Goal: Transaction & Acquisition: Book appointment/travel/reservation

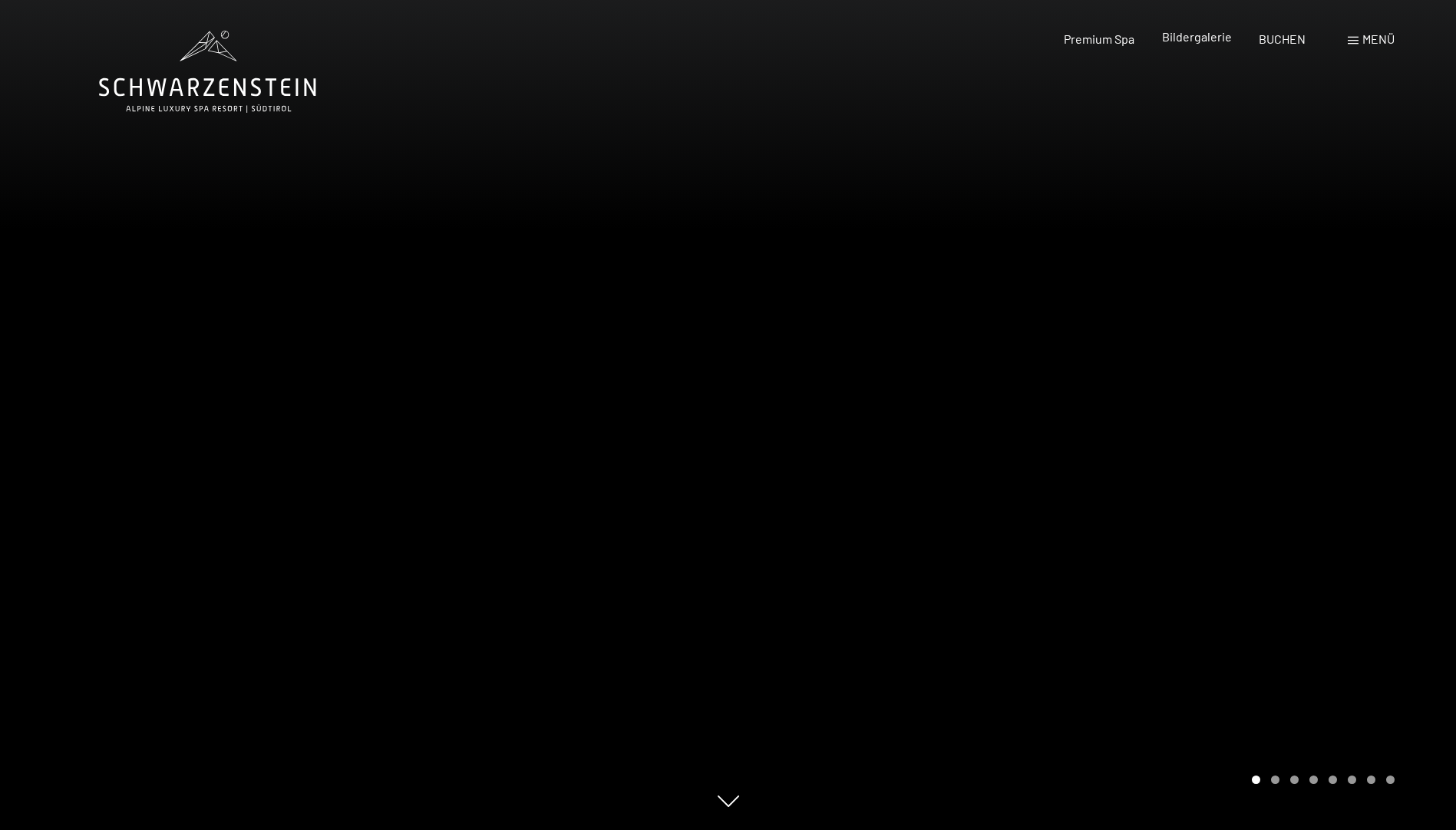
click at [1199, 42] on span "Bildergalerie" at bounding box center [1196, 36] width 70 height 14
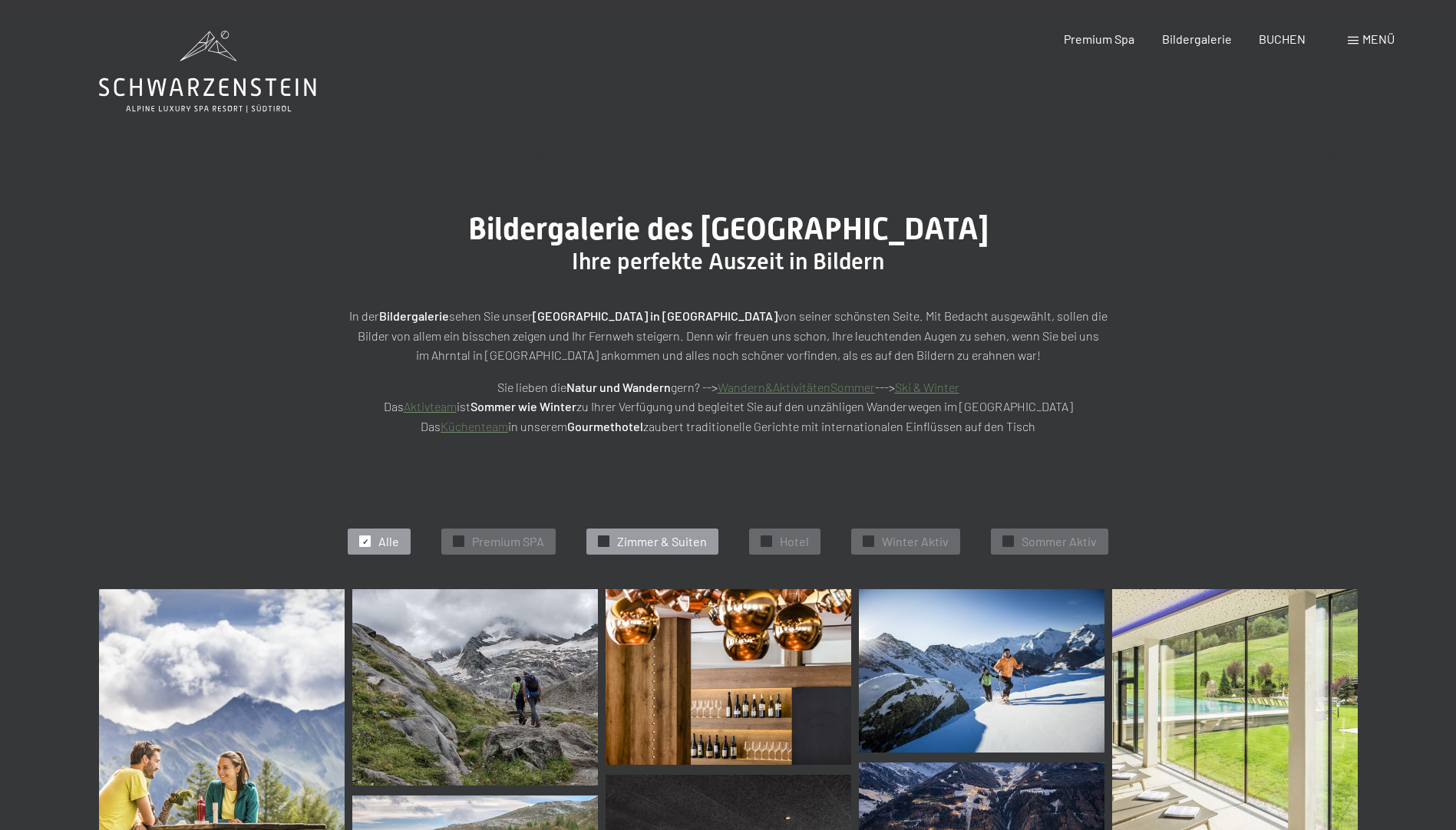
click at [694, 537] on span "Zimmer & Suiten" at bounding box center [661, 541] width 90 height 17
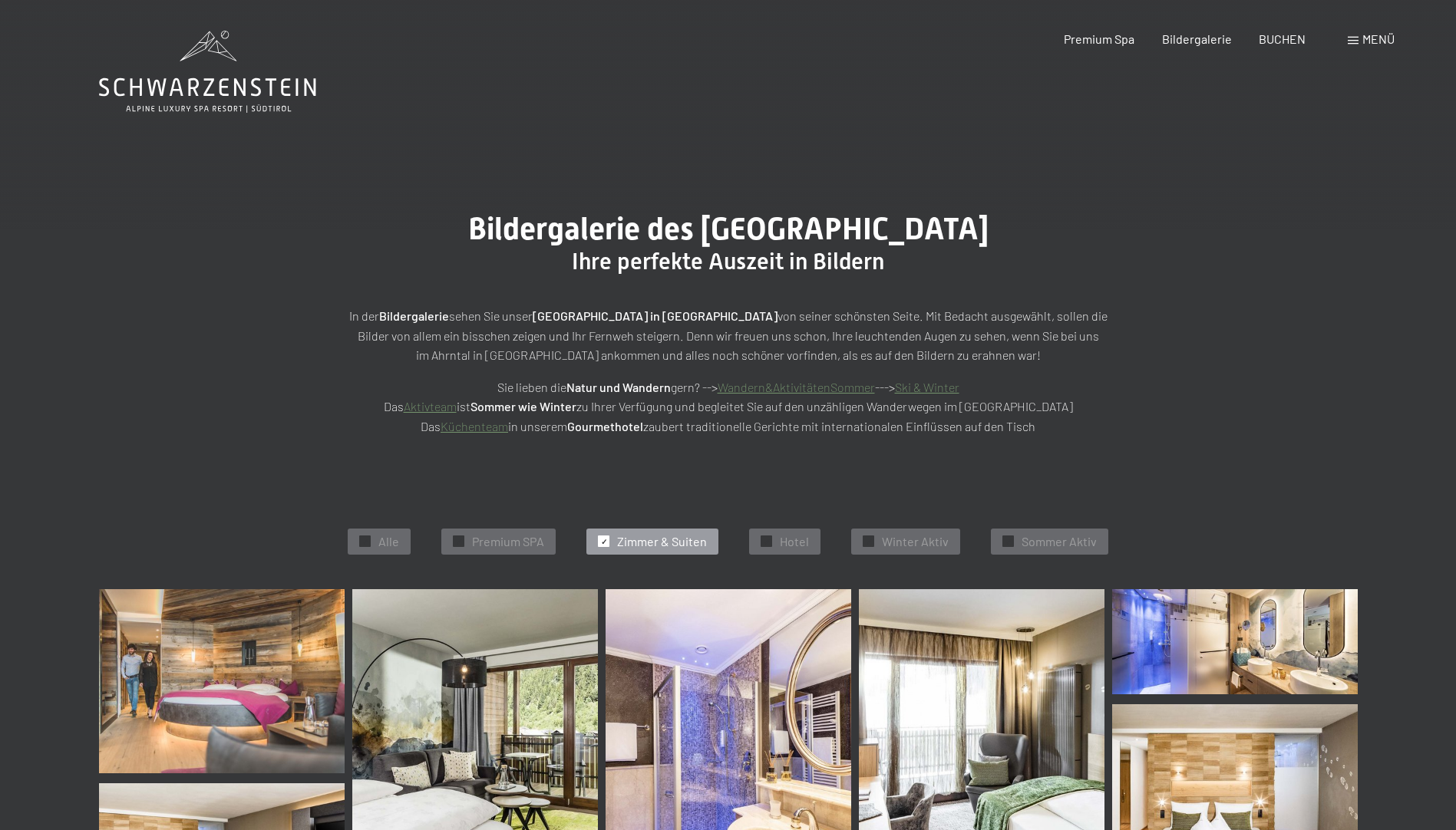
click at [1364, 32] on span "Menü" at bounding box center [1379, 38] width 32 height 14
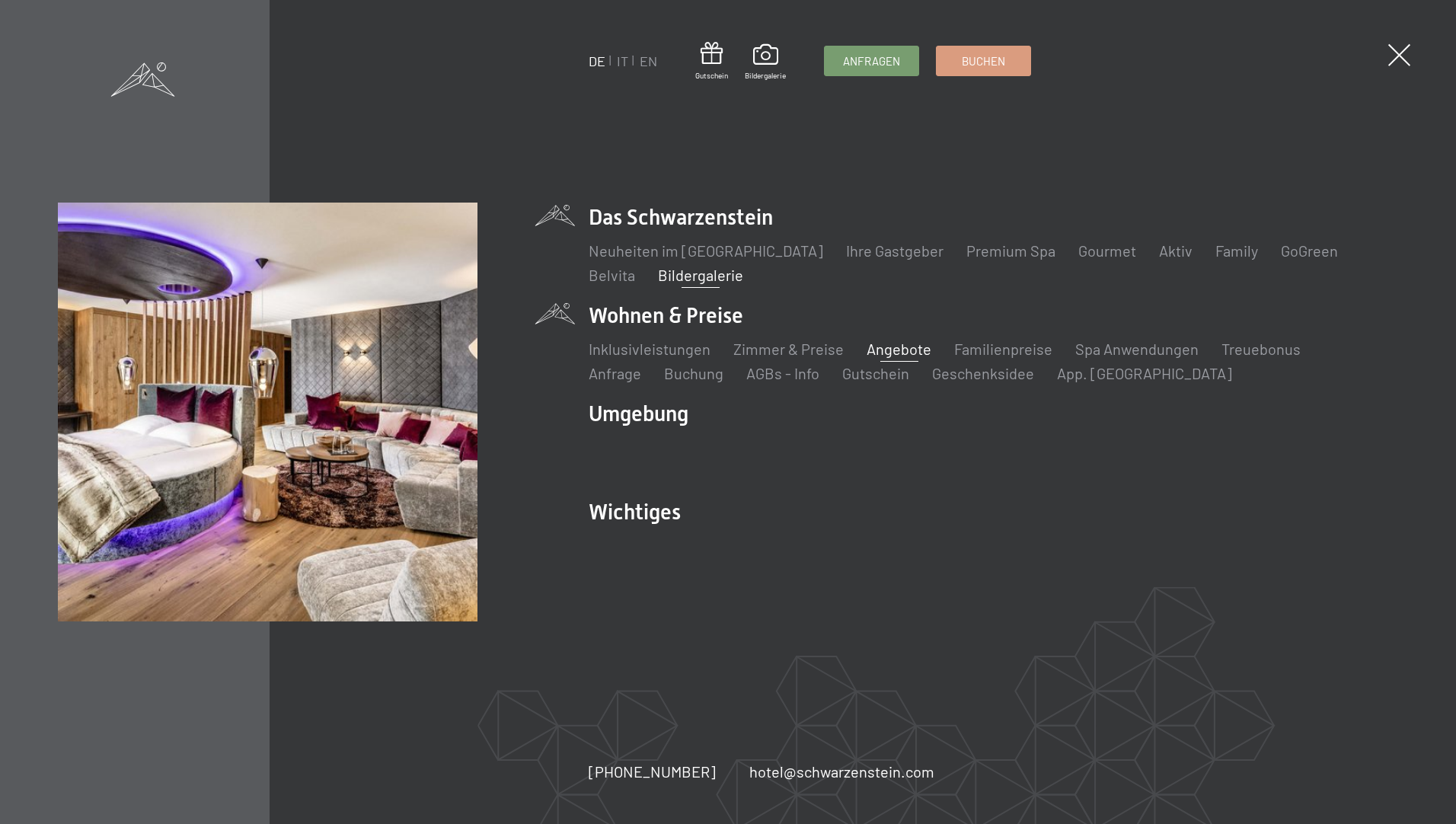
click at [893, 348] on link "Angebote" at bounding box center [899, 348] width 64 height 19
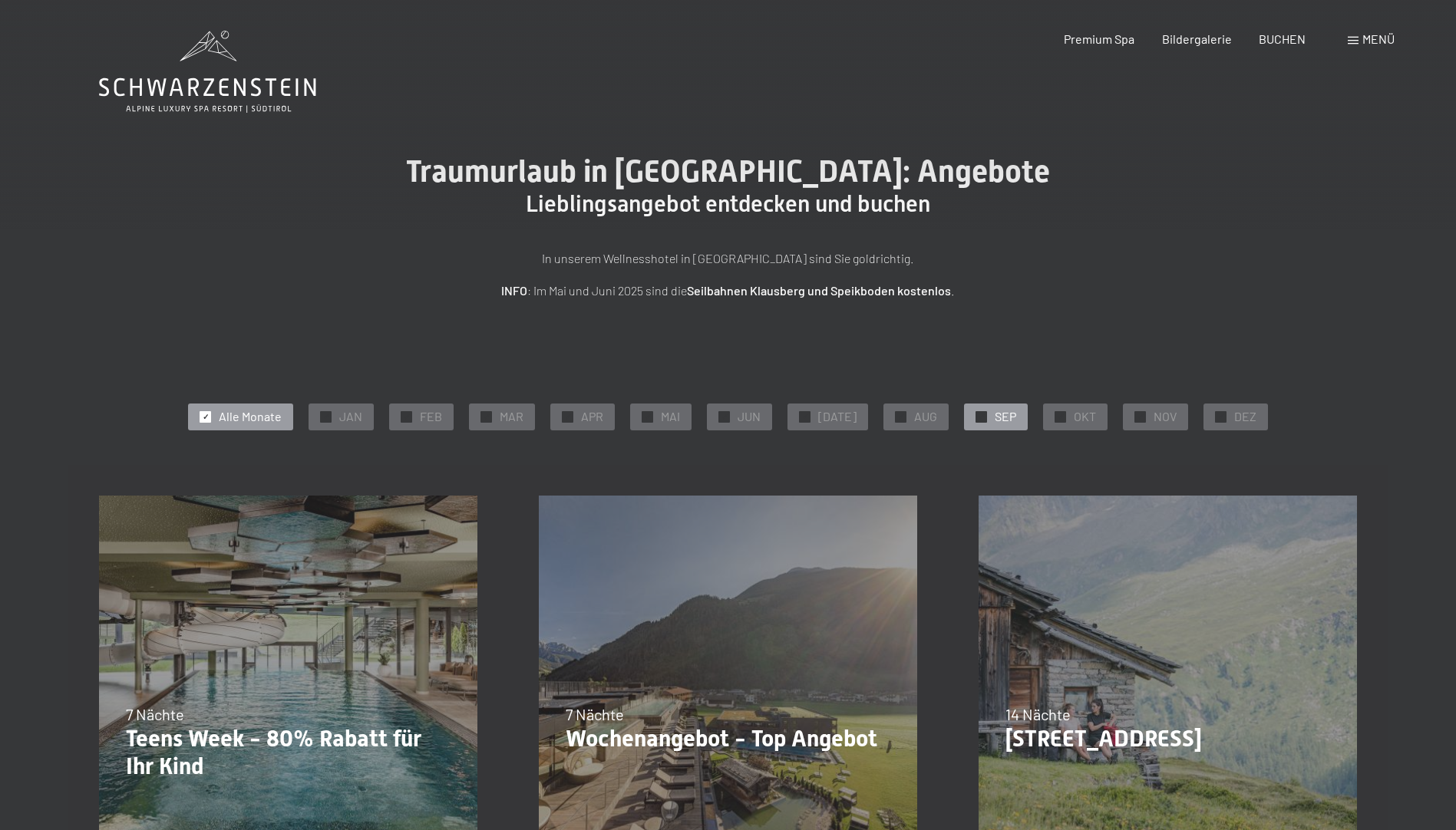
click at [1000, 414] on span "SEP" at bounding box center [1005, 416] width 21 height 17
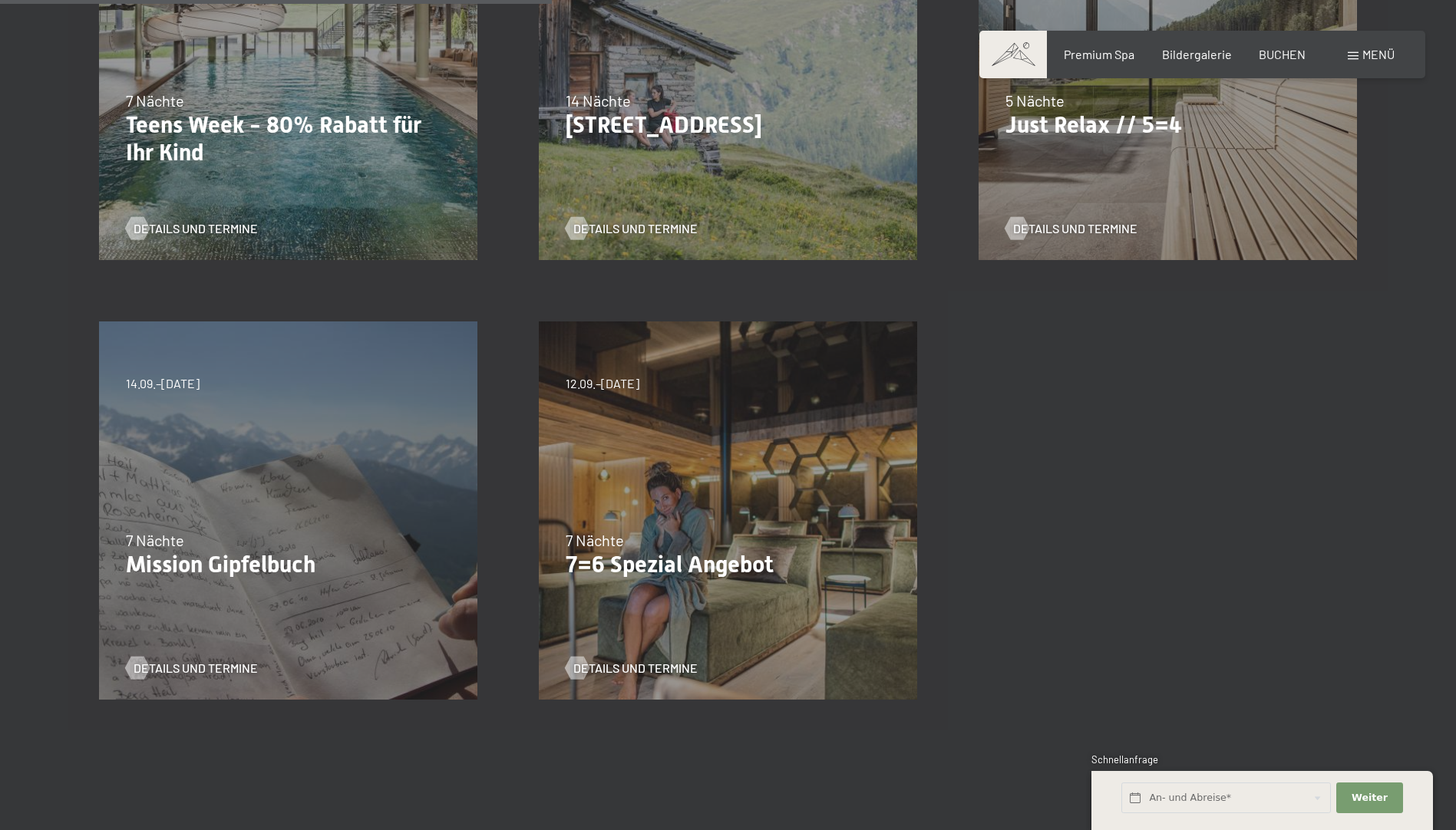
scroll to position [690, 0]
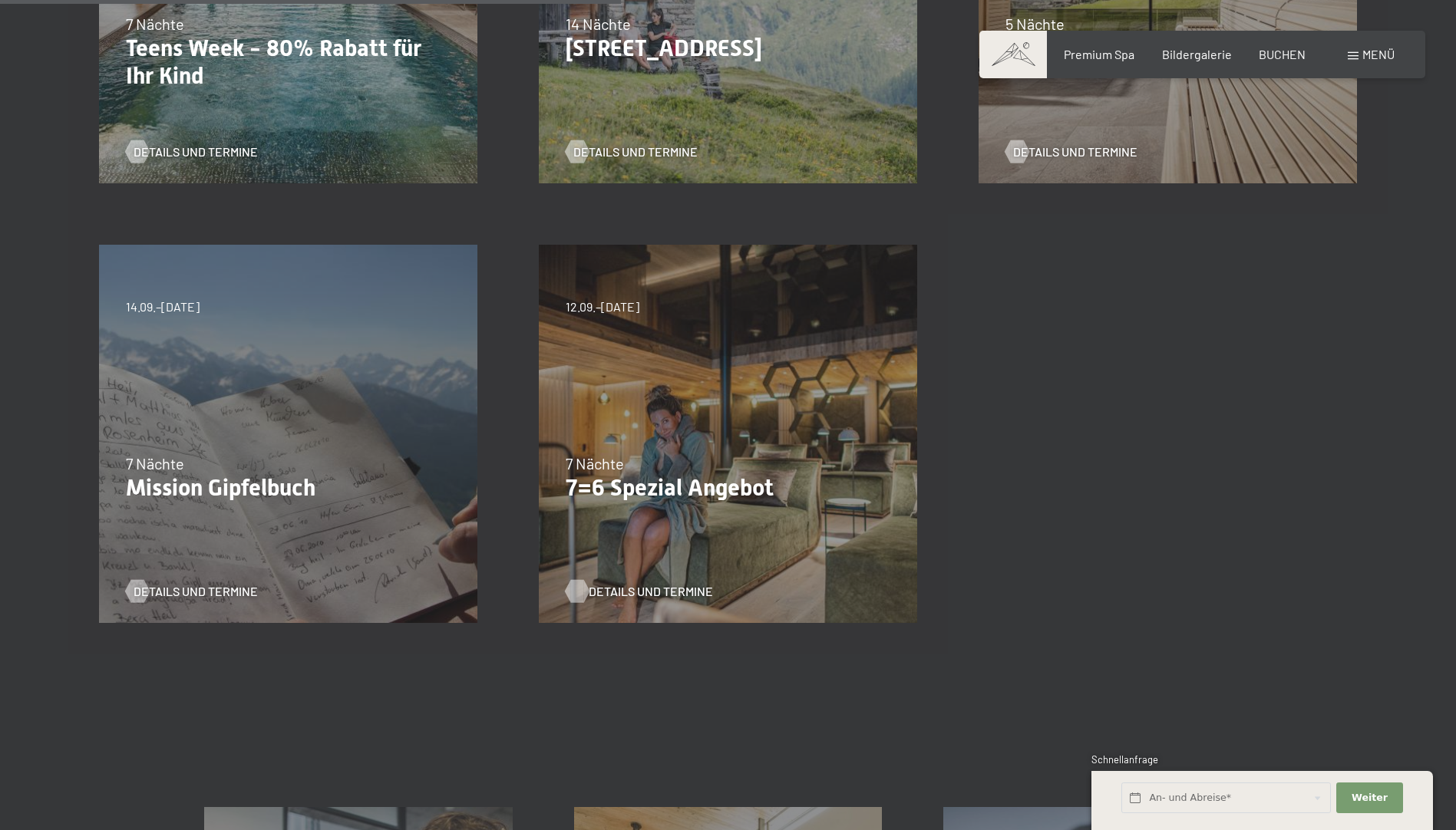
click at [633, 586] on span "Details und Termine" at bounding box center [651, 591] width 124 height 17
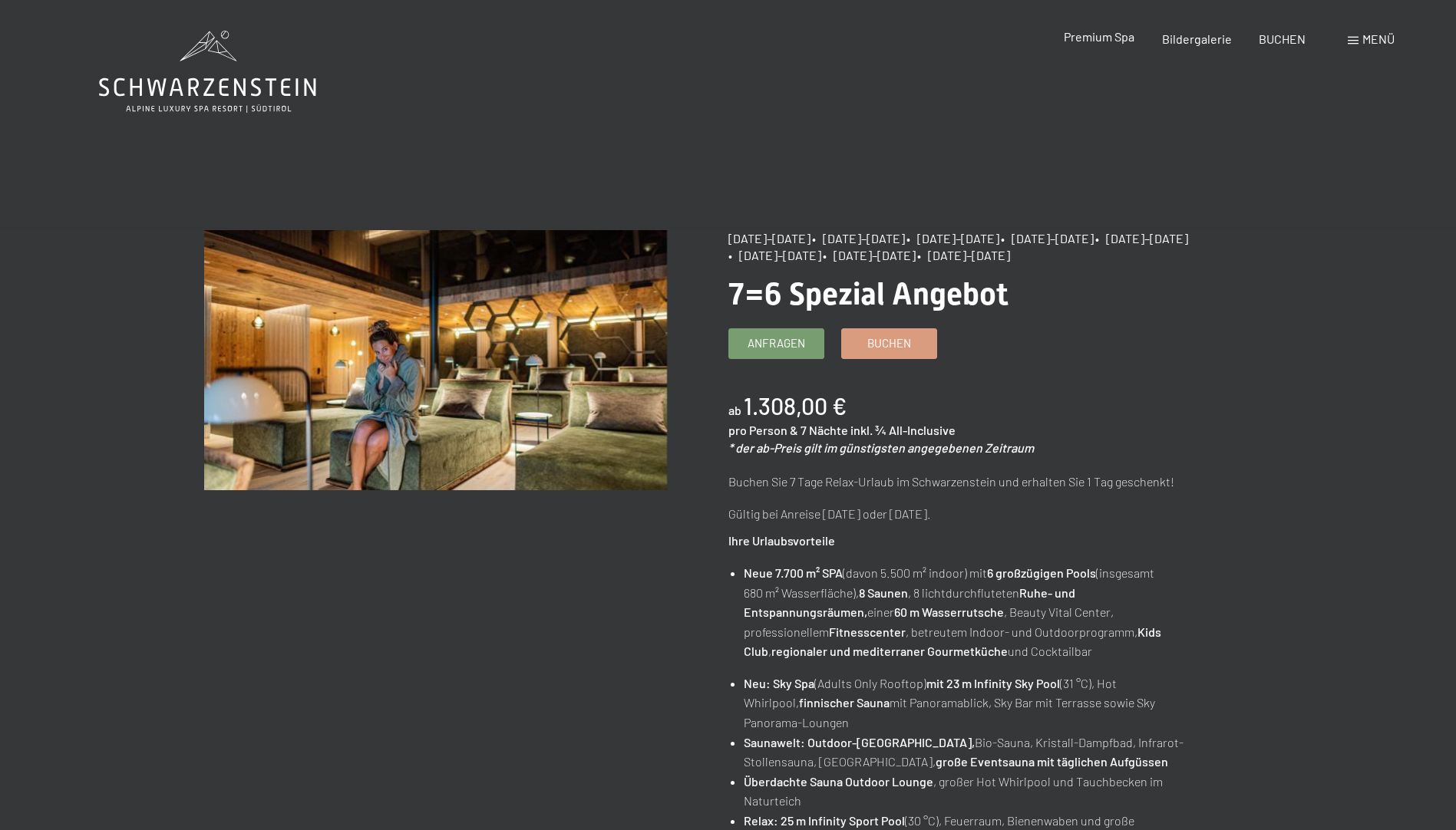
click at [1118, 36] on span "Premium Spa" at bounding box center [1099, 36] width 70 height 14
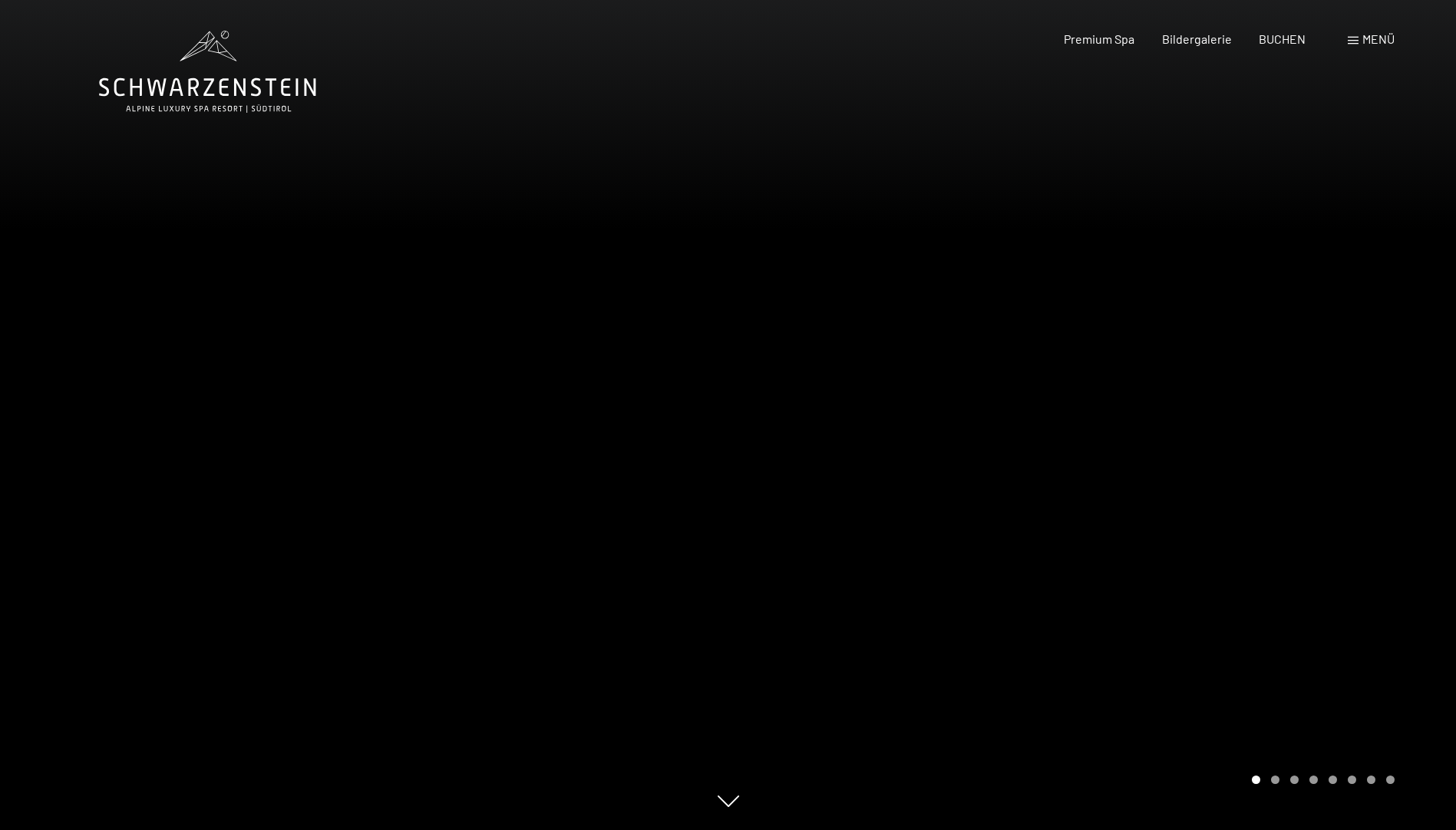
click at [1418, 480] on div at bounding box center [1092, 415] width 728 height 830
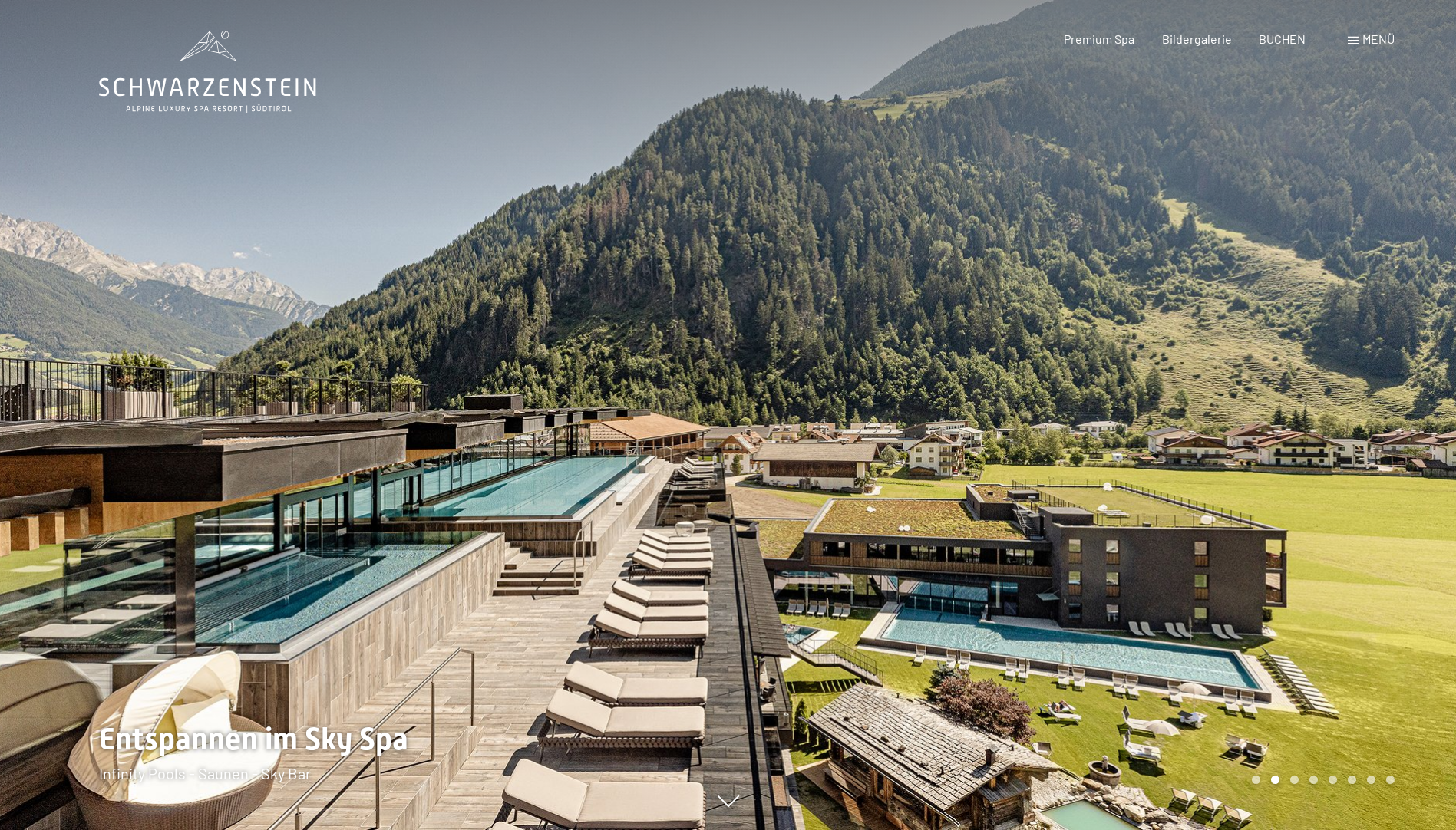
click at [1384, 405] on div at bounding box center [1092, 415] width 728 height 830
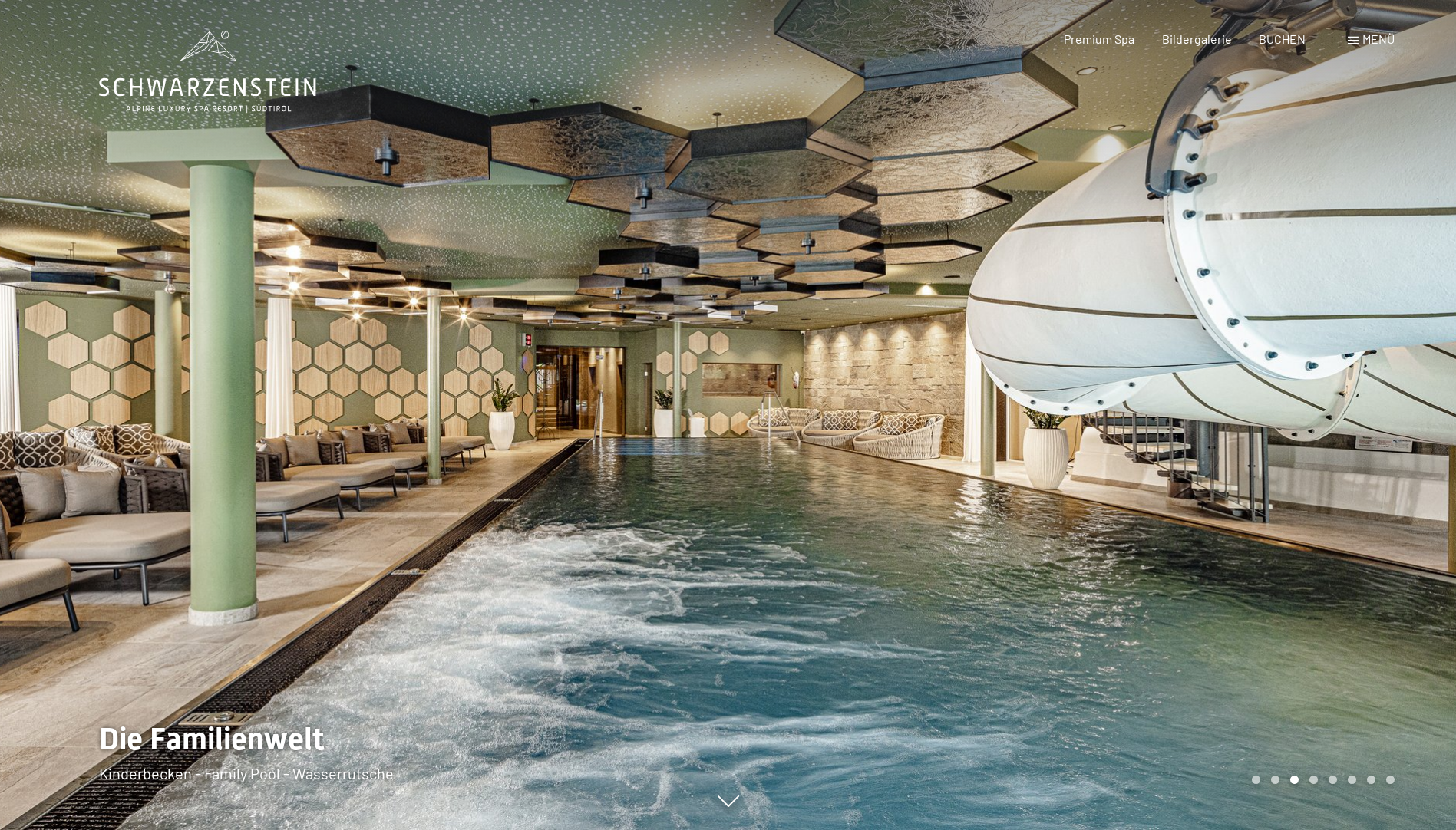
click at [1386, 403] on div at bounding box center [1092, 415] width 728 height 830
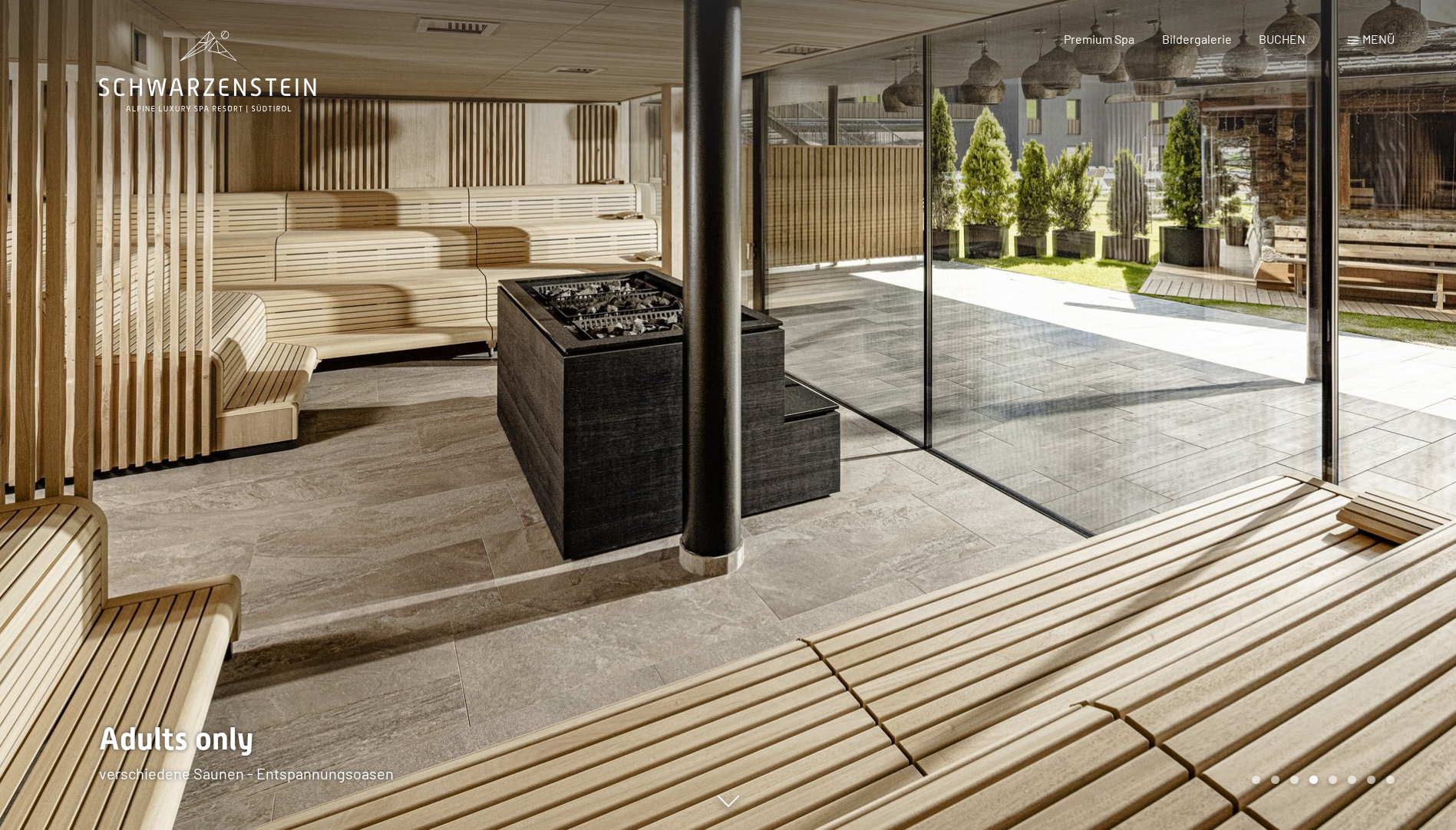
click at [1386, 403] on div at bounding box center [1092, 415] width 728 height 830
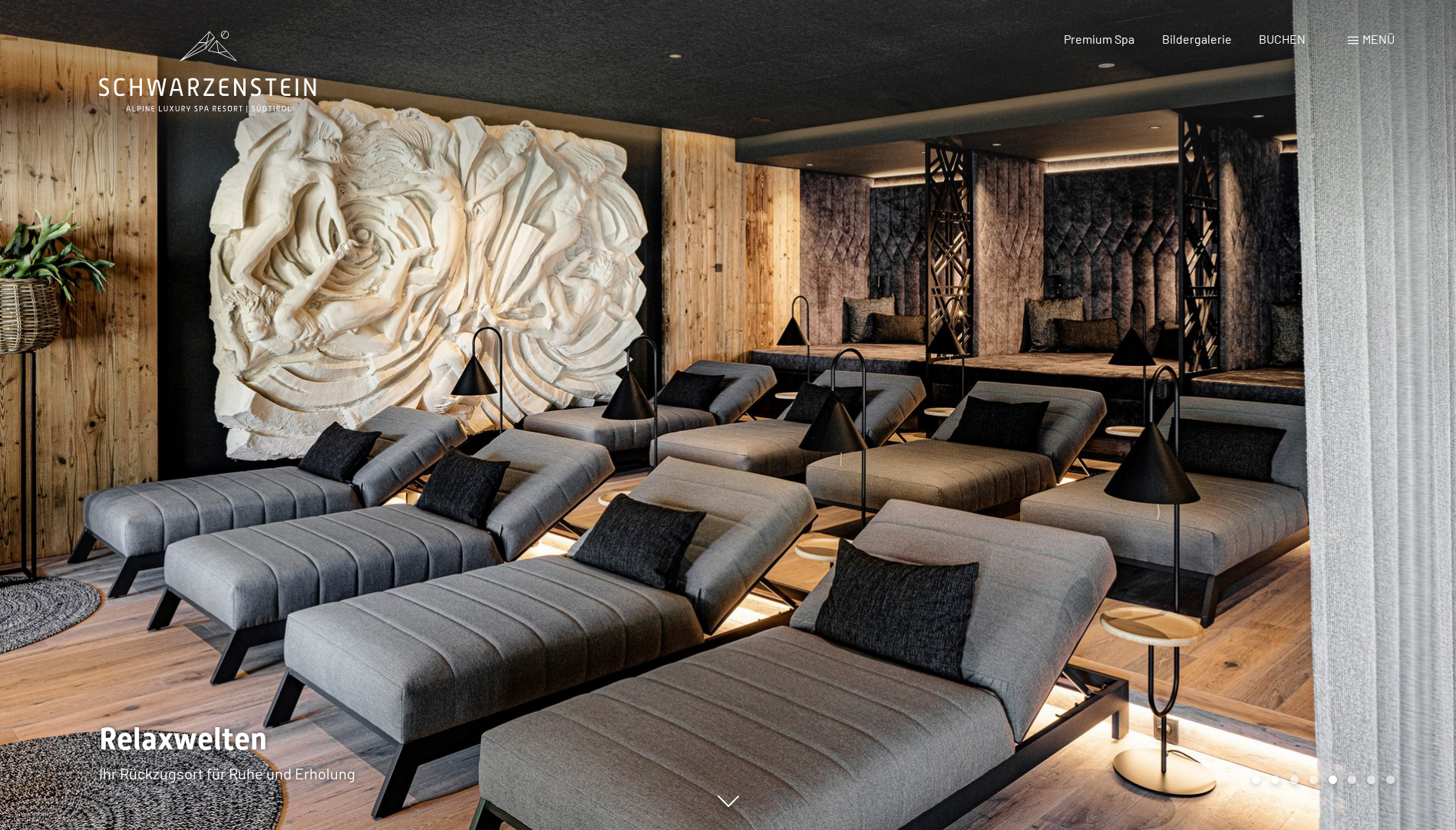
click at [1386, 403] on div at bounding box center [1092, 415] width 728 height 830
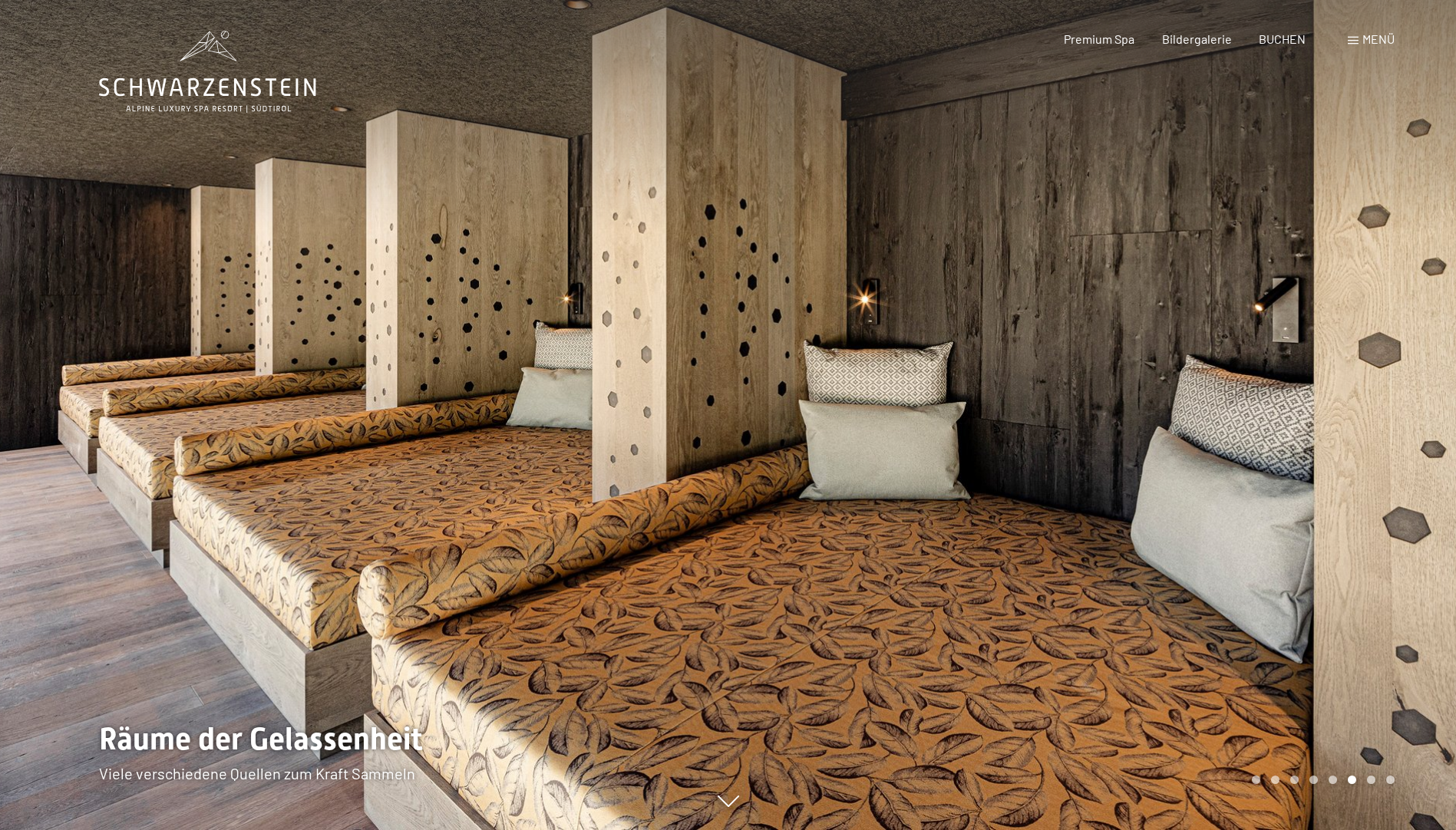
click at [1386, 403] on div at bounding box center [1092, 415] width 728 height 830
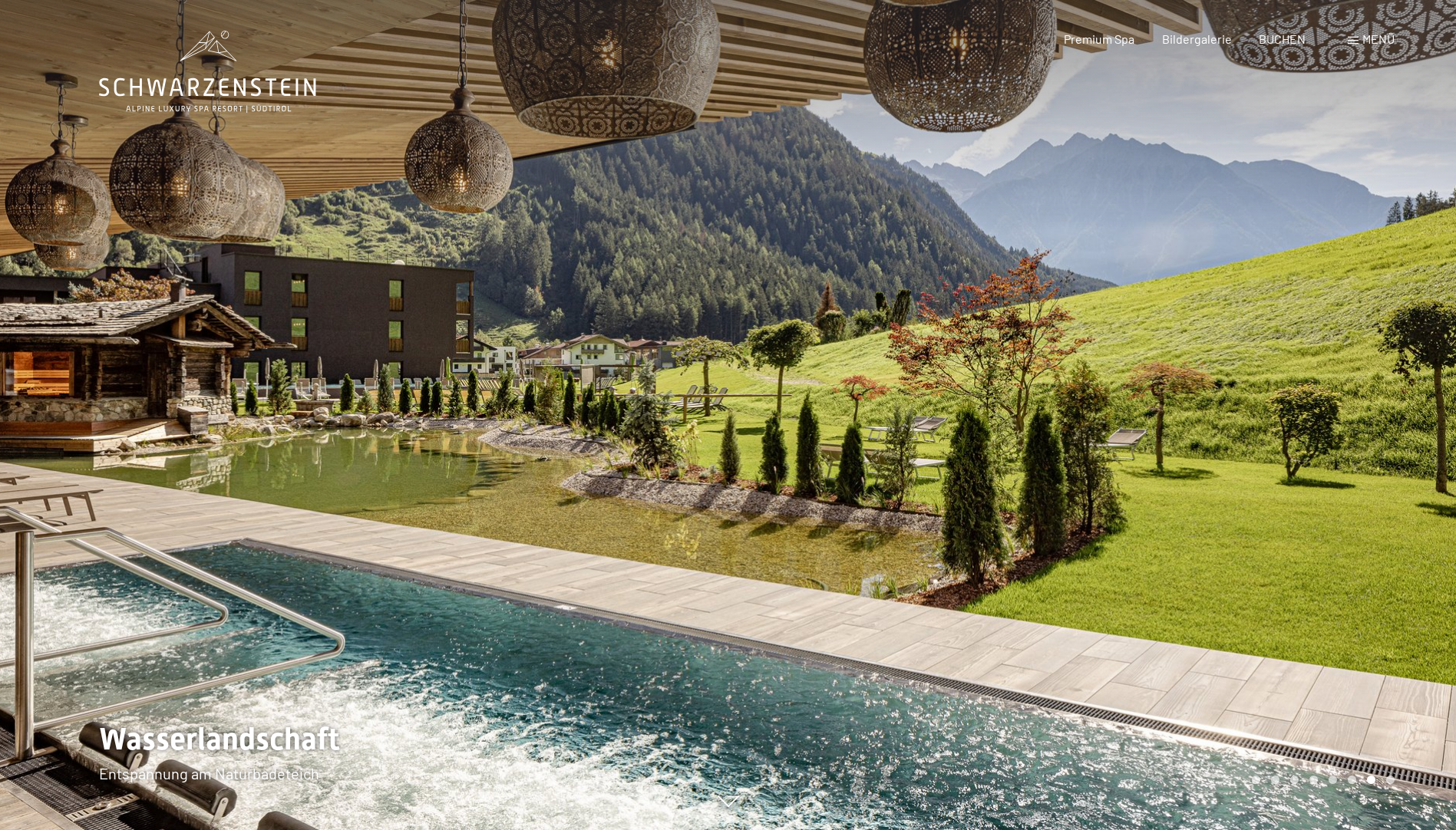
click at [1386, 403] on div at bounding box center [1092, 415] width 728 height 830
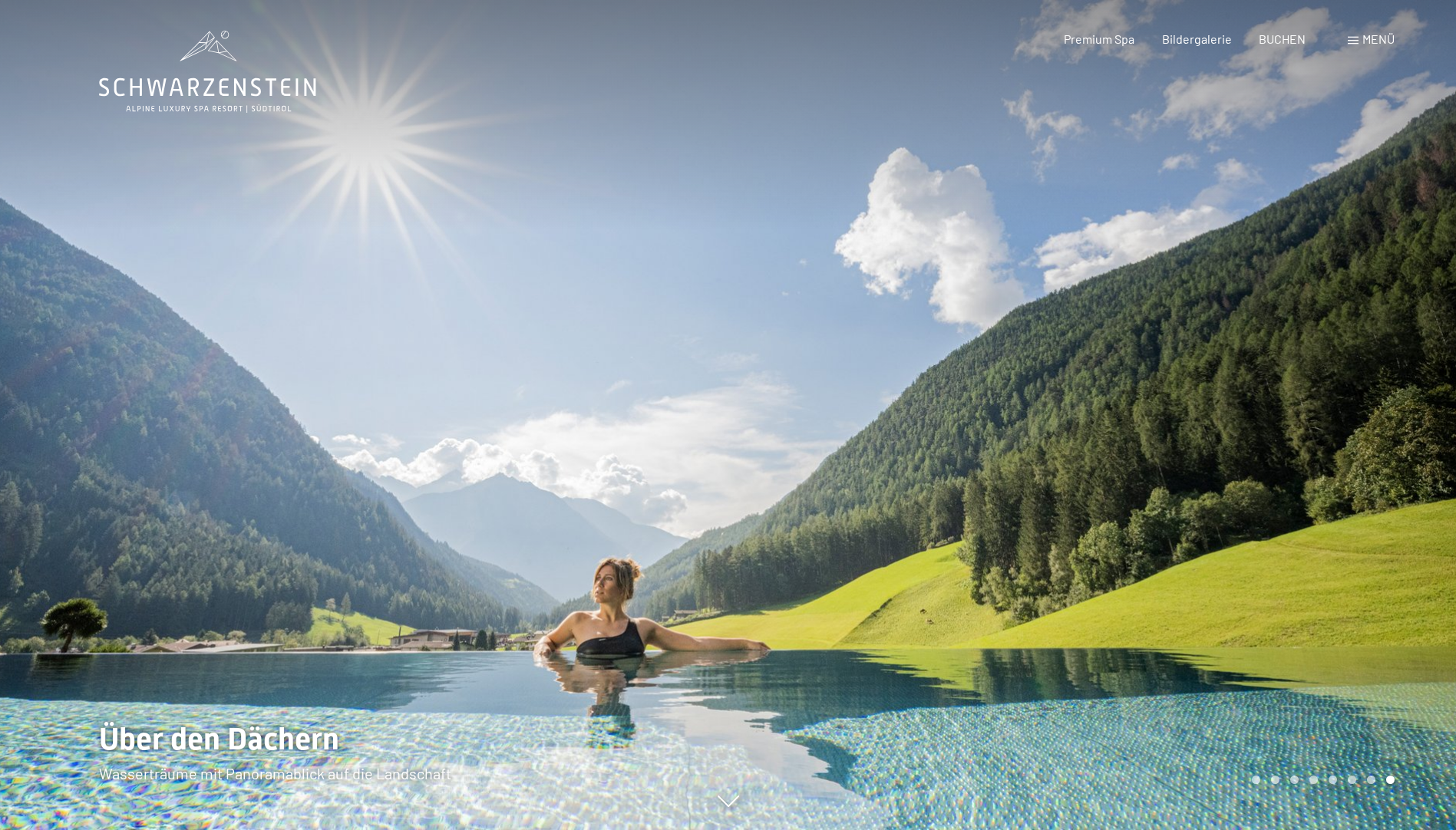
click at [1262, 401] on div at bounding box center [1092, 415] width 728 height 830
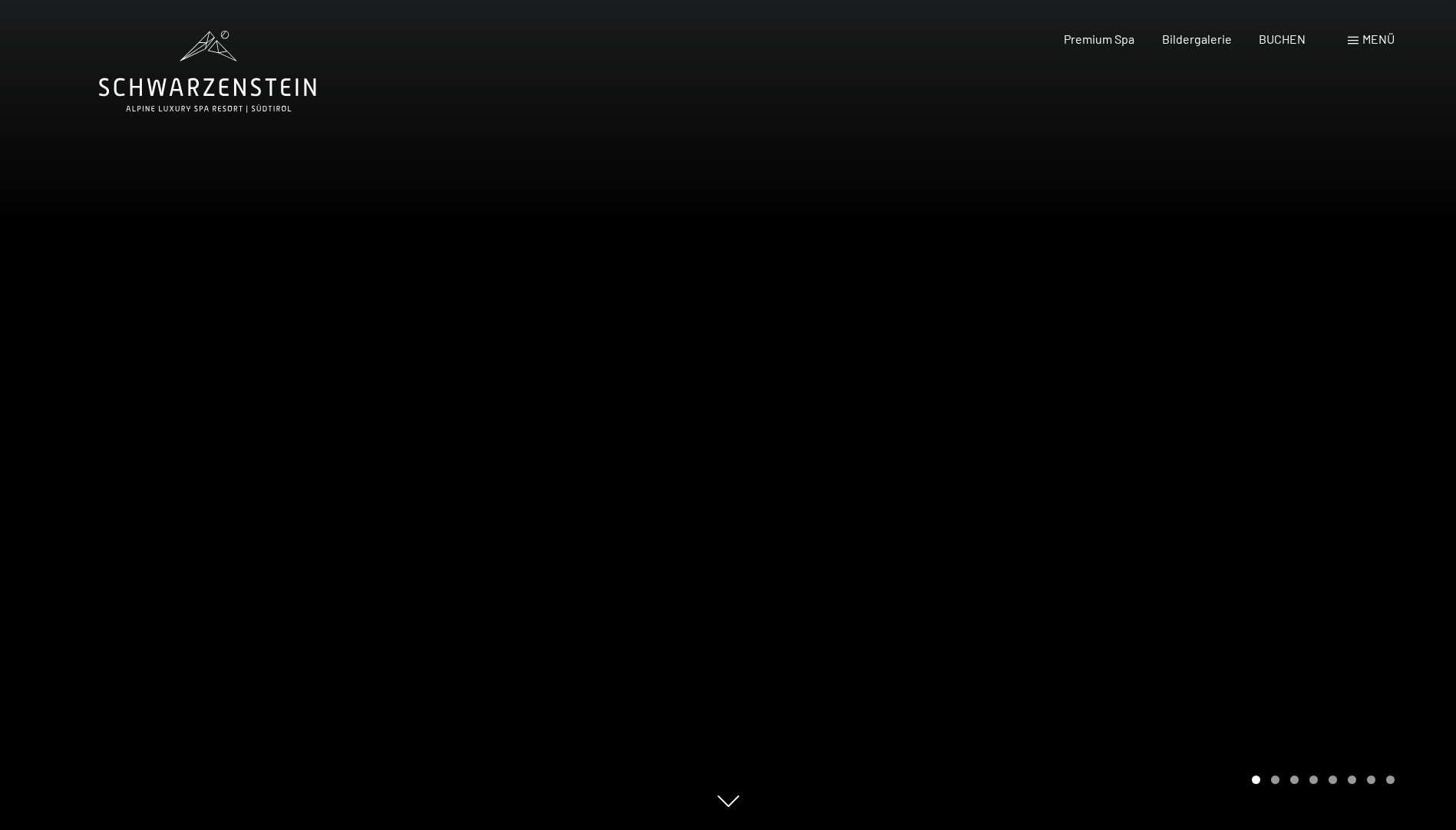
click at [1359, 443] on div at bounding box center [1092, 415] width 728 height 830
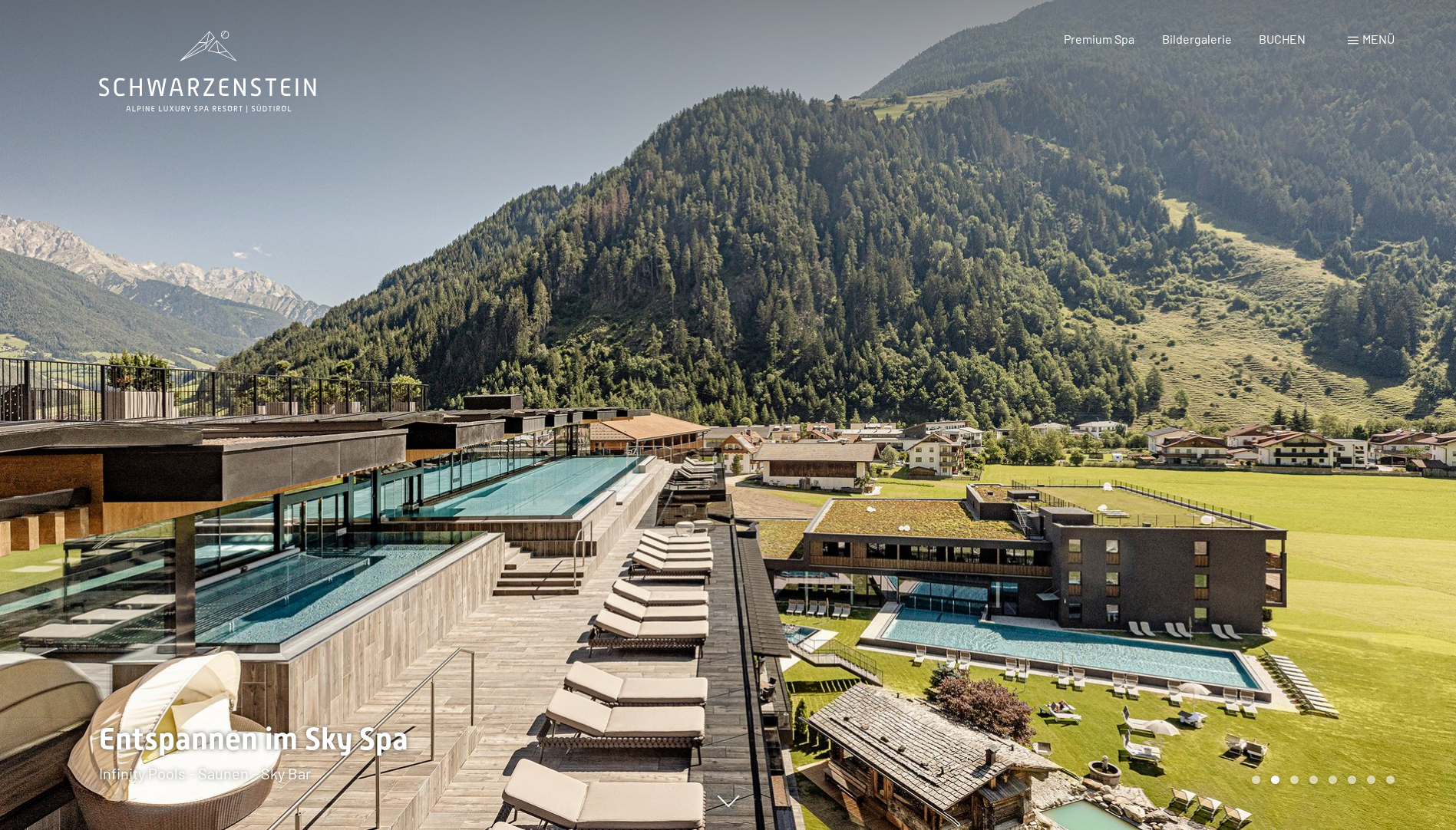
click at [1366, 32] on span "Menü" at bounding box center [1379, 38] width 32 height 14
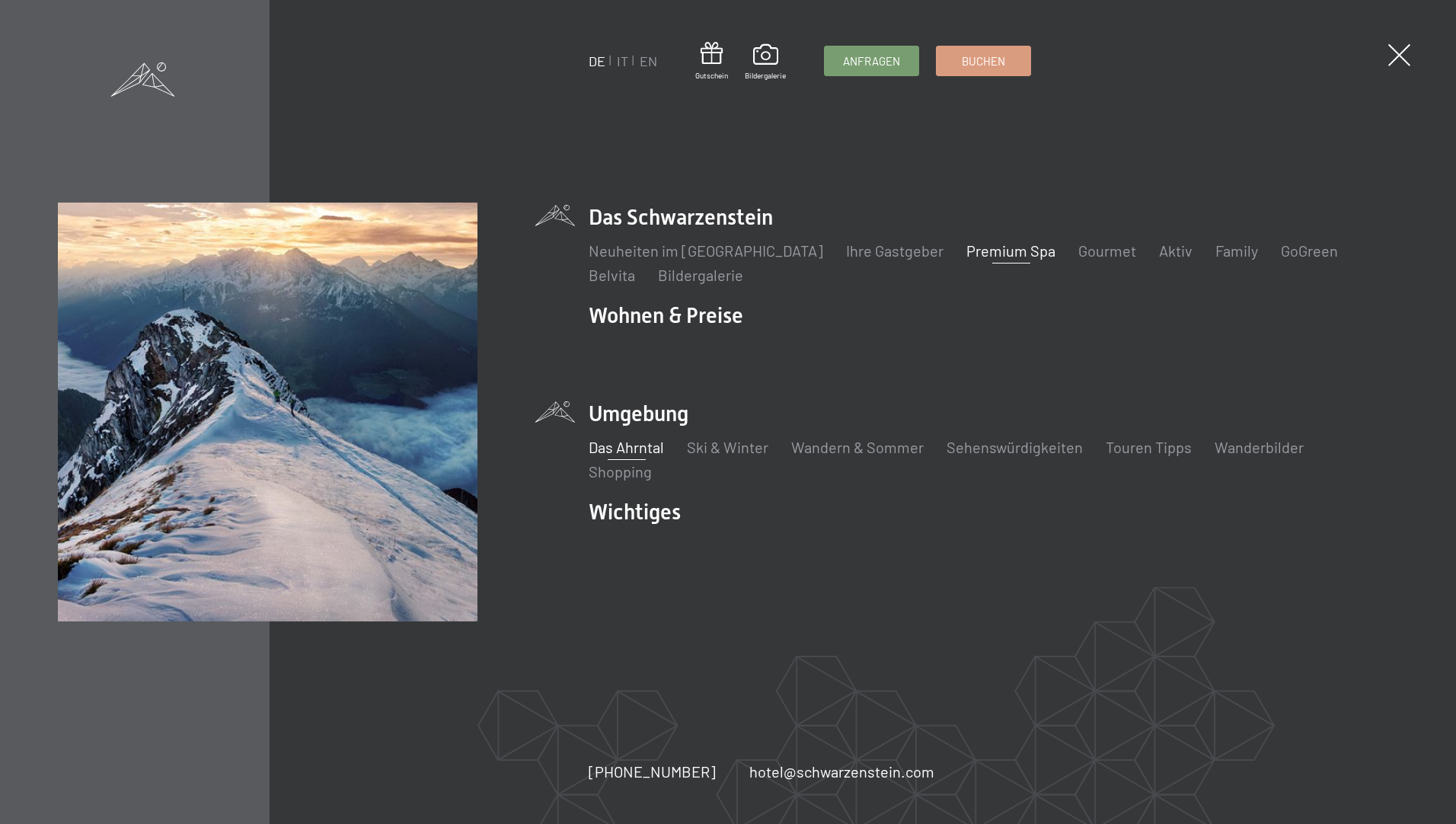
click at [619, 448] on link "Das Ahrntal" at bounding box center [625, 447] width 75 height 19
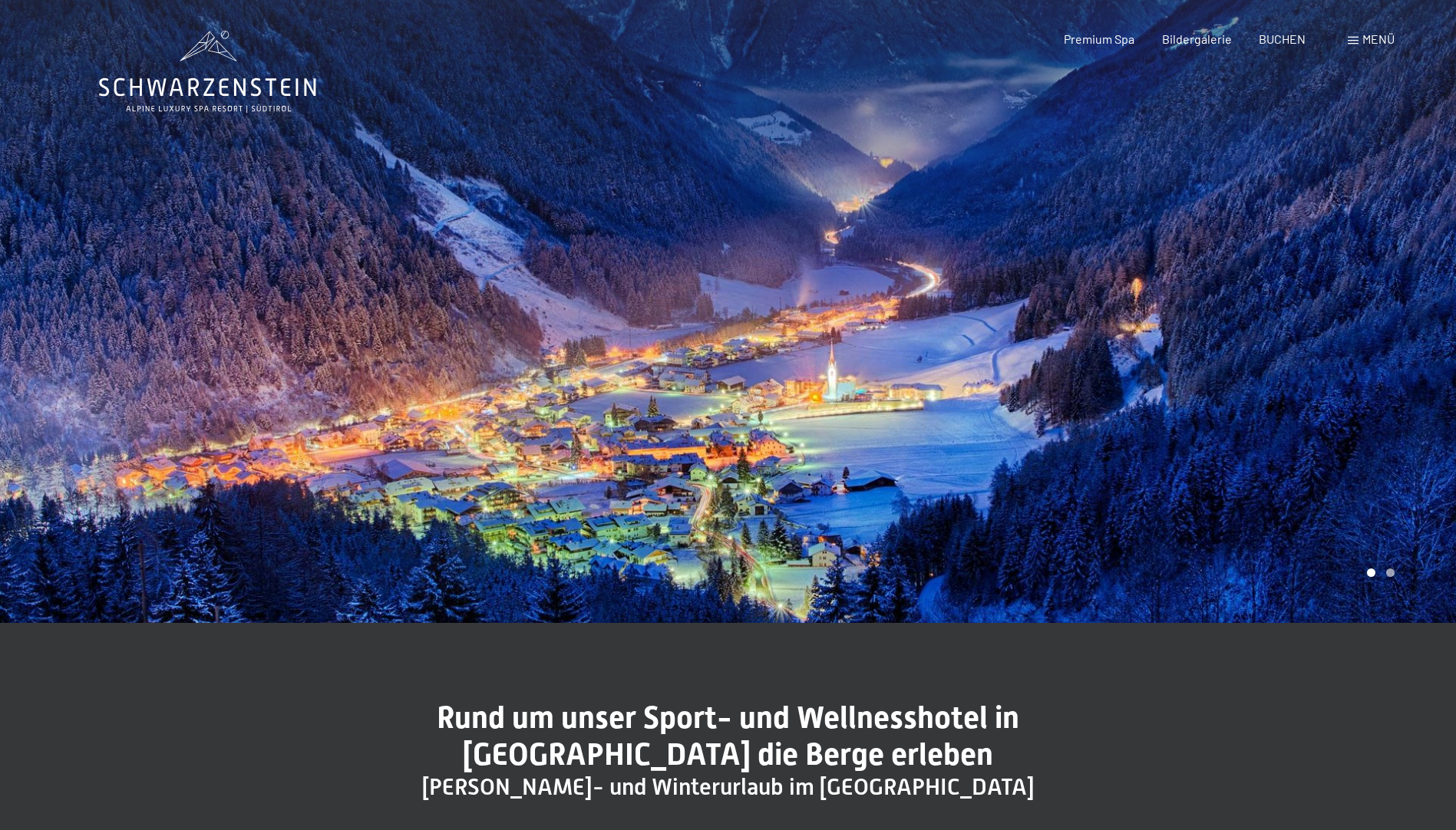
click at [1376, 388] on div at bounding box center [1092, 311] width 728 height 623
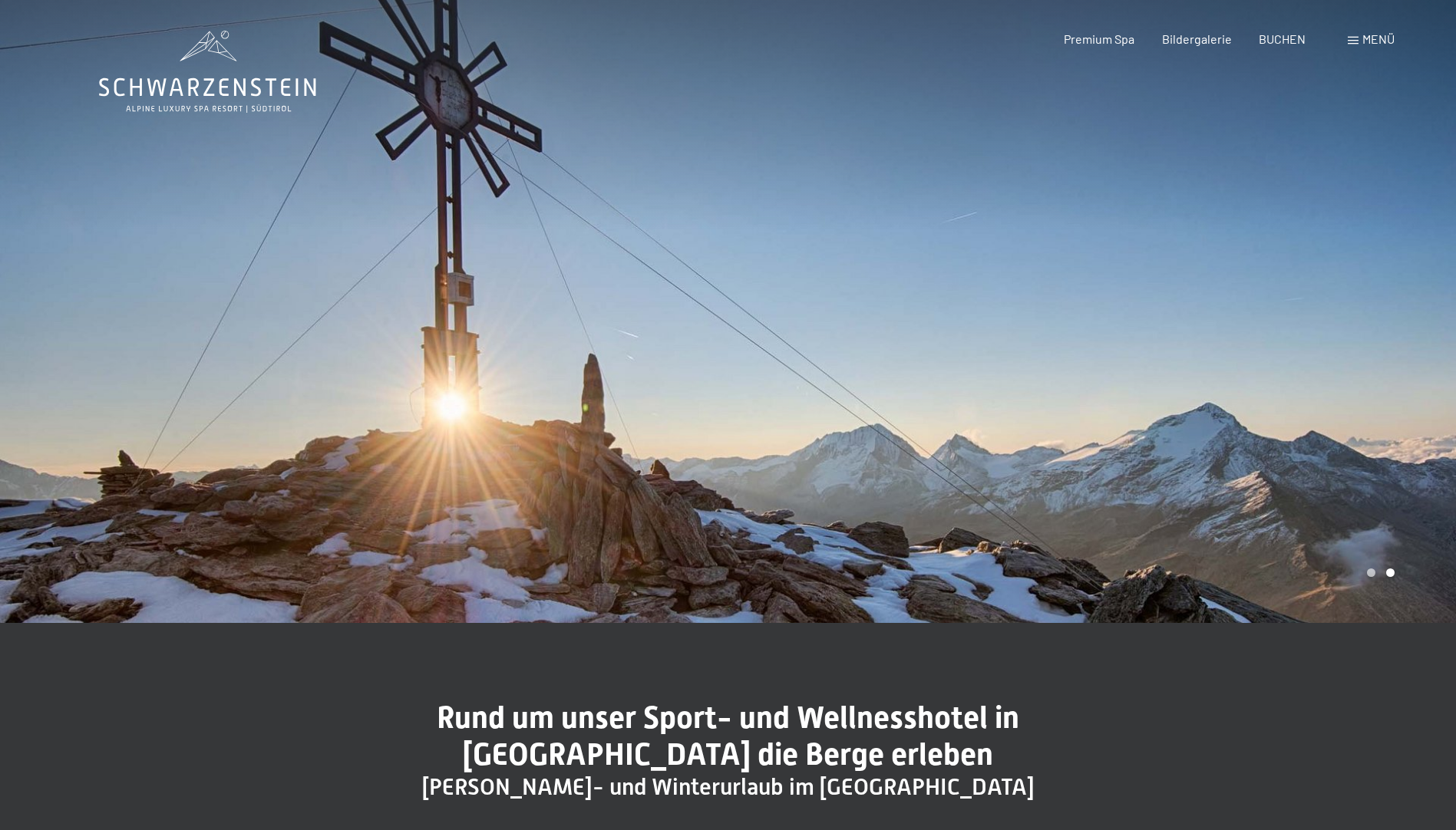
click at [1349, 391] on div at bounding box center [1092, 311] width 728 height 623
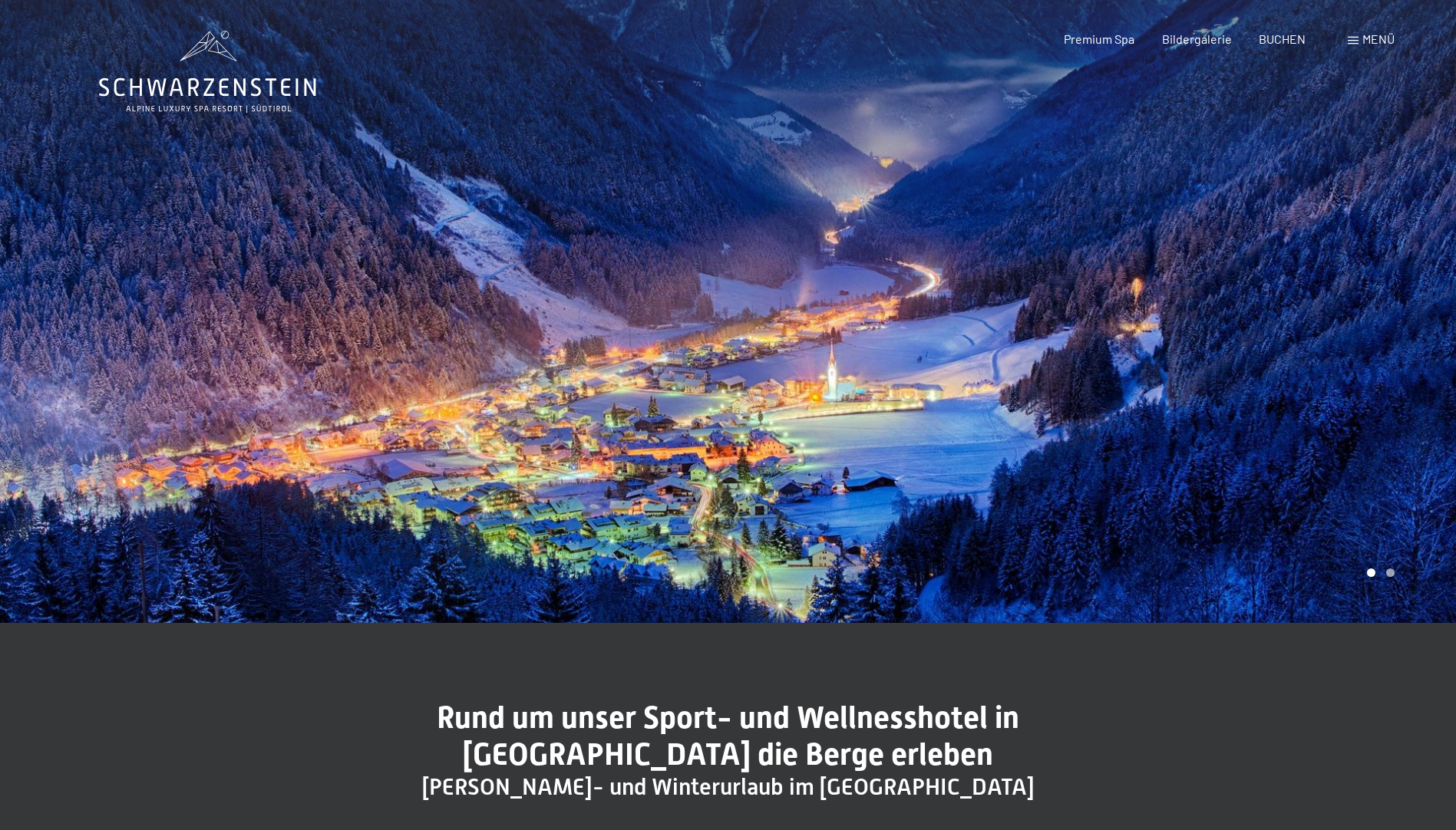
click at [1372, 41] on span "Menü" at bounding box center [1379, 38] width 32 height 14
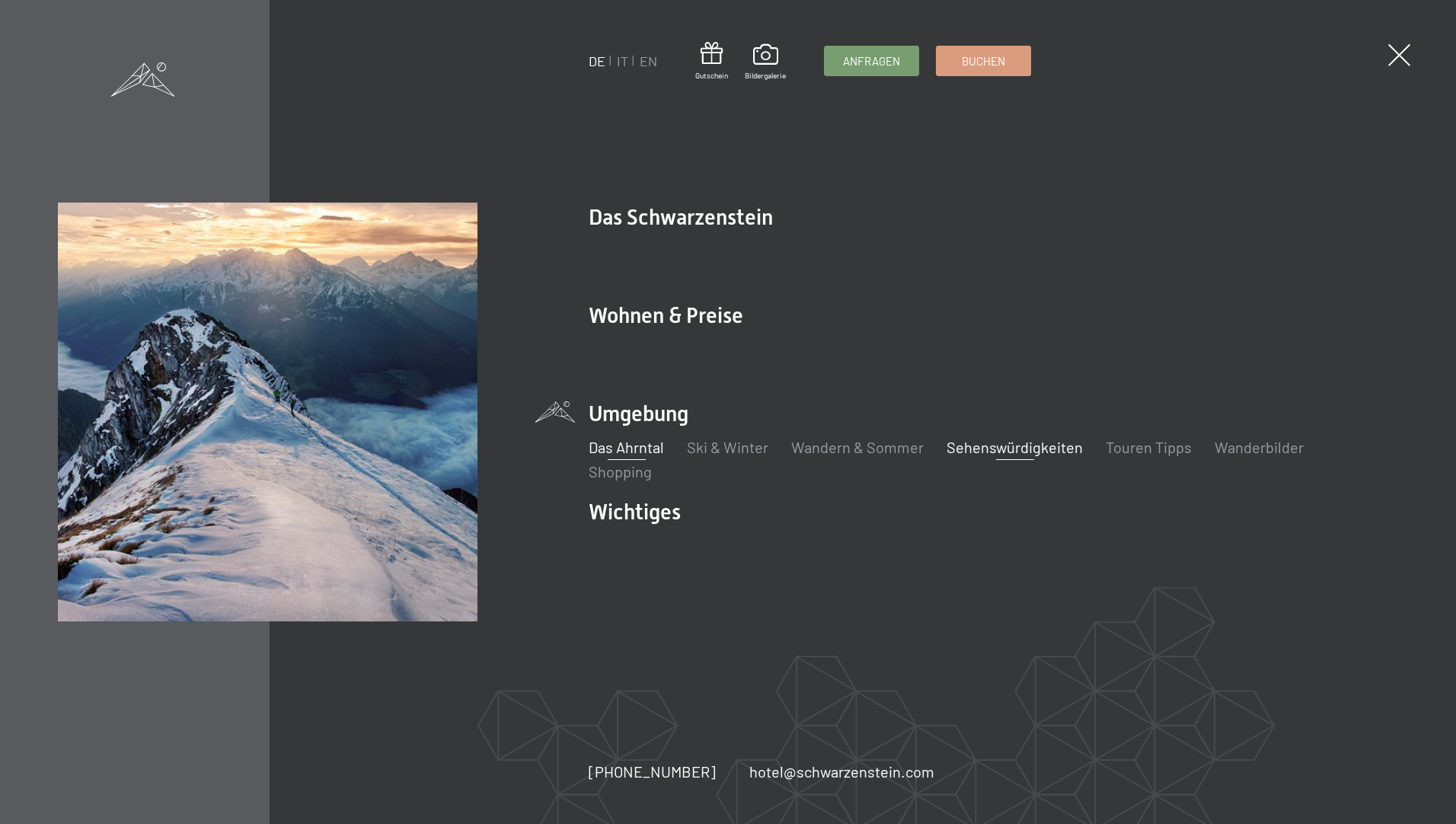
click at [1003, 443] on link "Sehenswürdigkeiten" at bounding box center [1014, 447] width 137 height 19
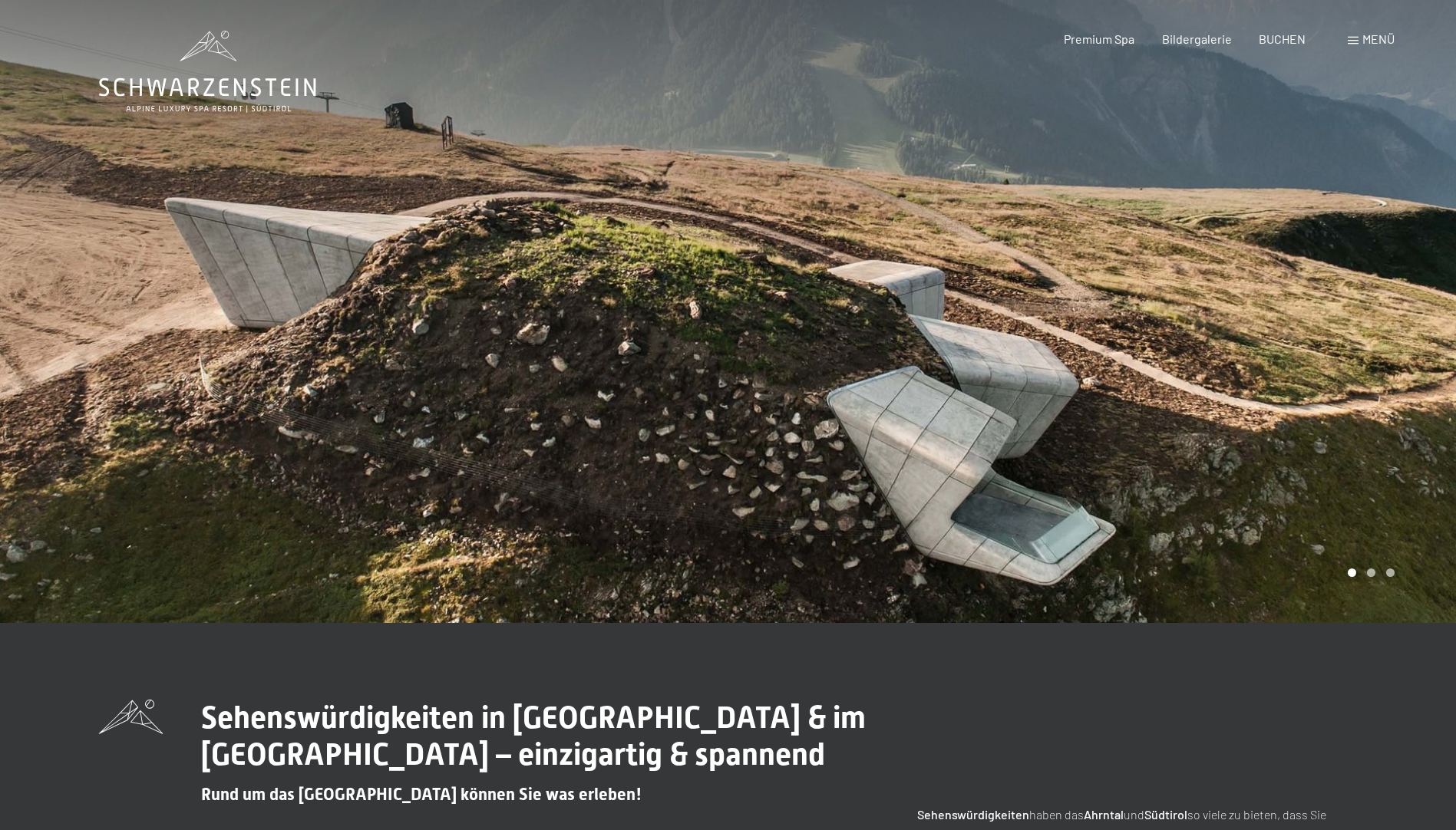
click at [1406, 452] on div at bounding box center [1092, 311] width 728 height 623
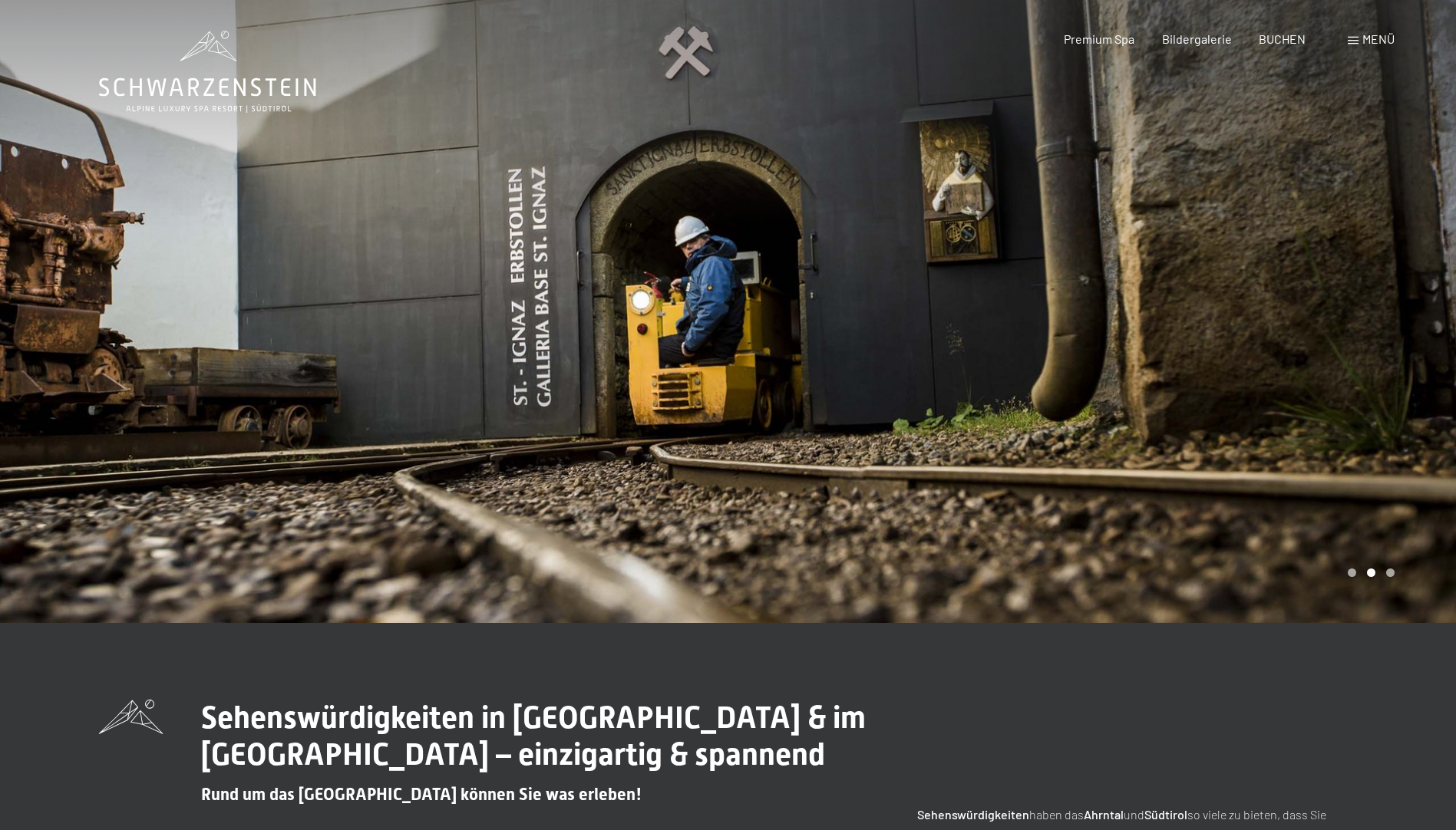
click at [1397, 443] on div at bounding box center [1092, 311] width 728 height 623
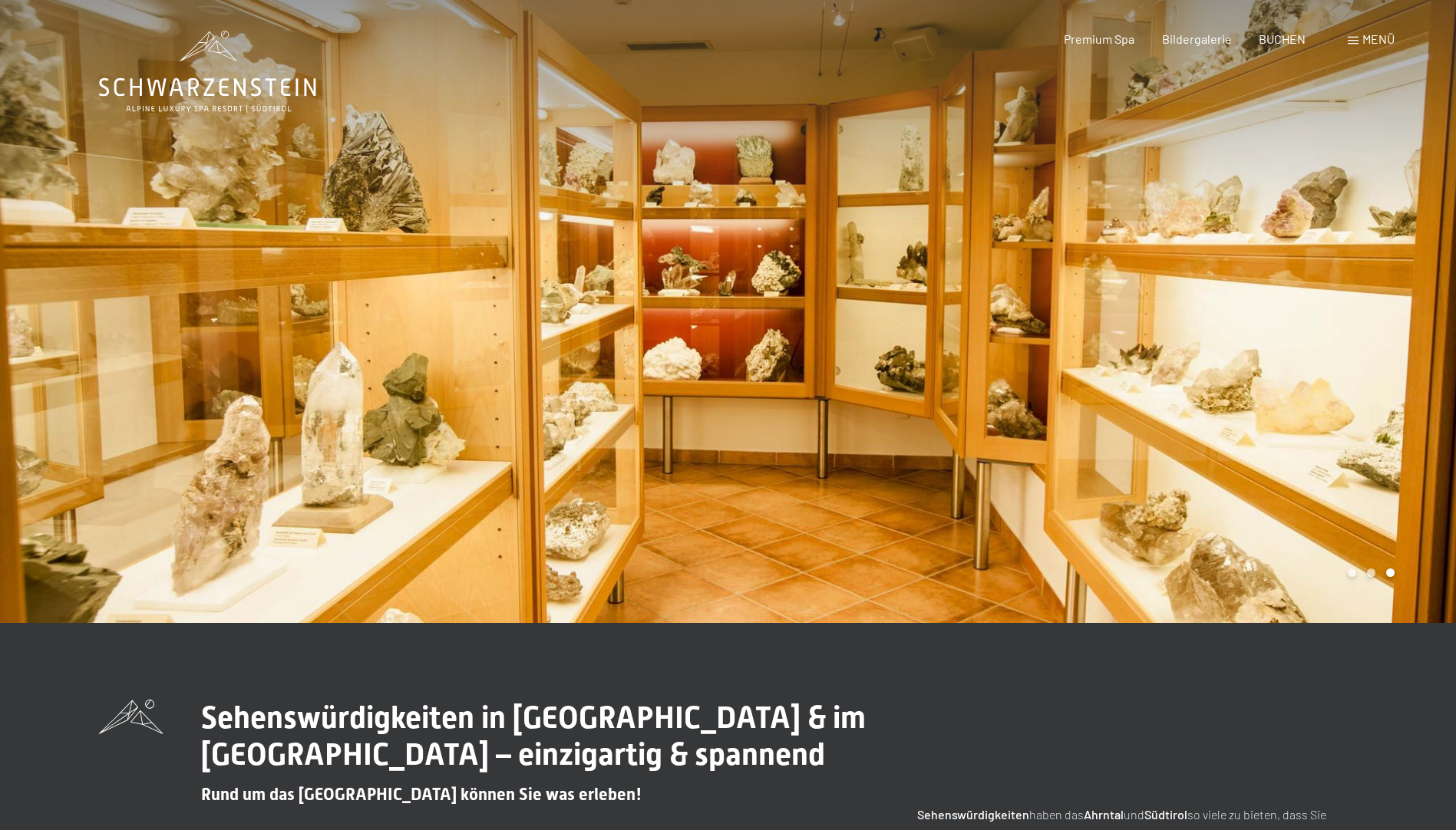
click at [1397, 443] on div at bounding box center [1092, 311] width 728 height 623
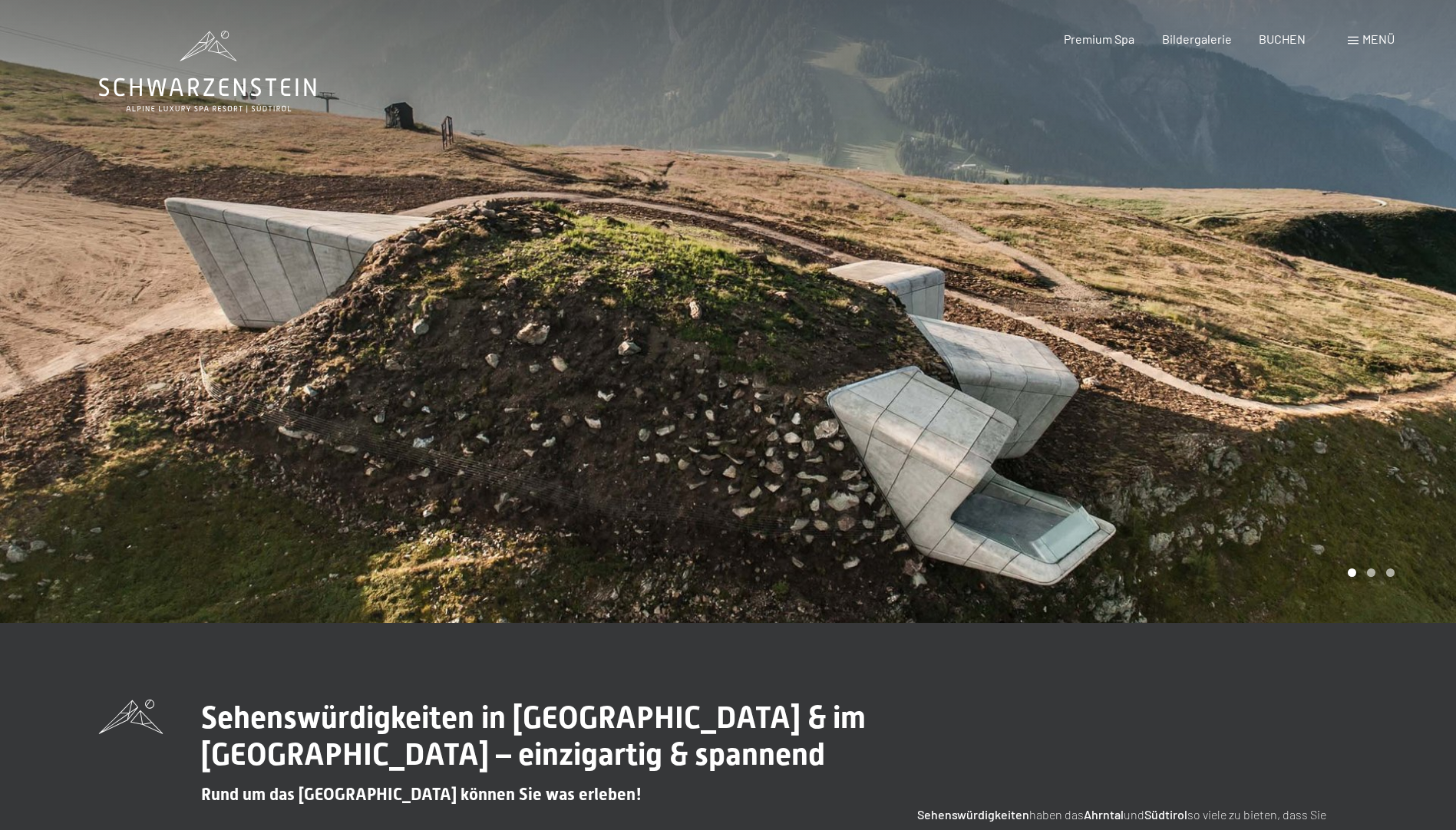
click at [1383, 42] on span "Menü" at bounding box center [1379, 38] width 32 height 14
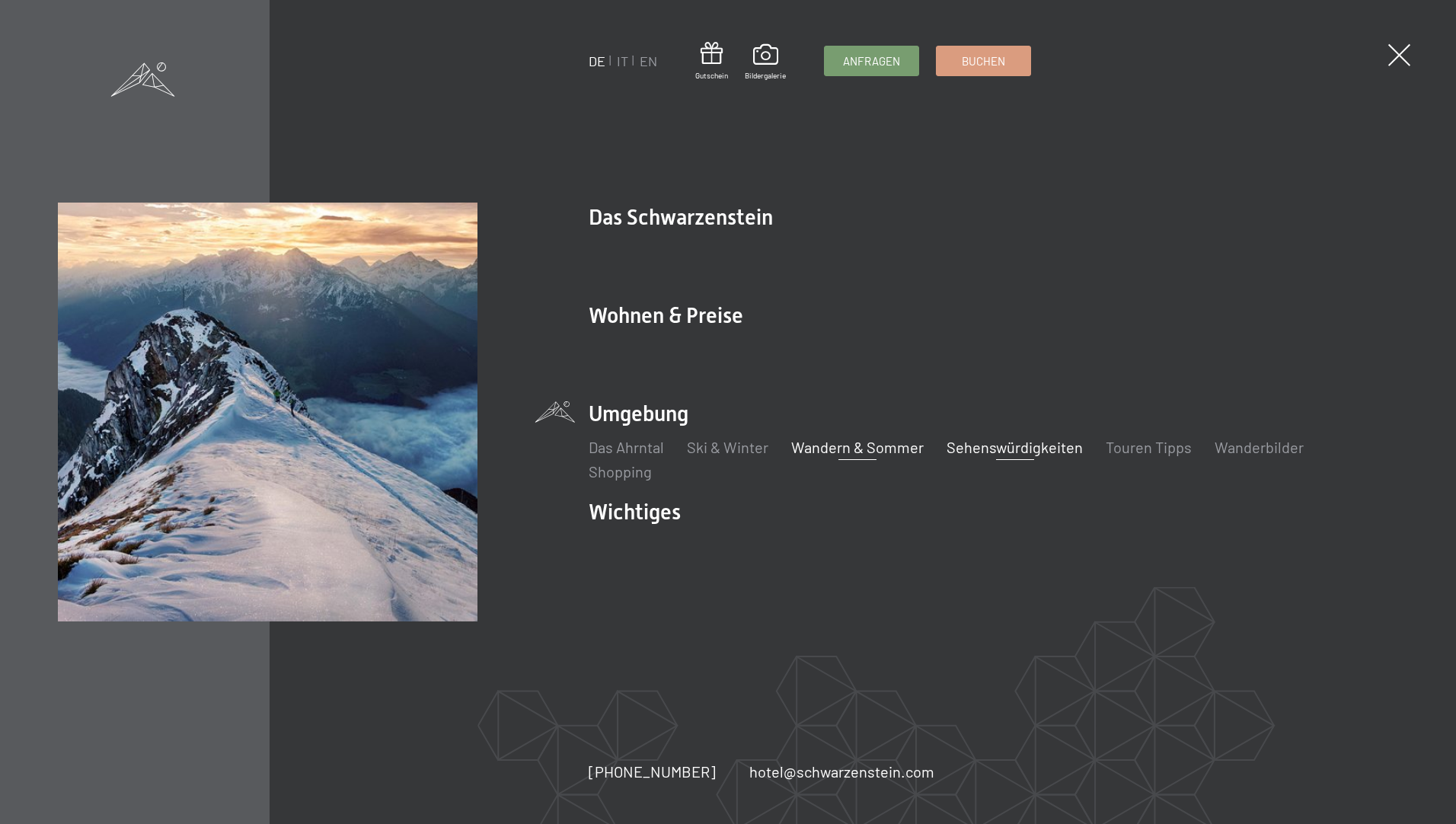
click at [859, 446] on link "Wandern & Sommer" at bounding box center [857, 447] width 132 height 19
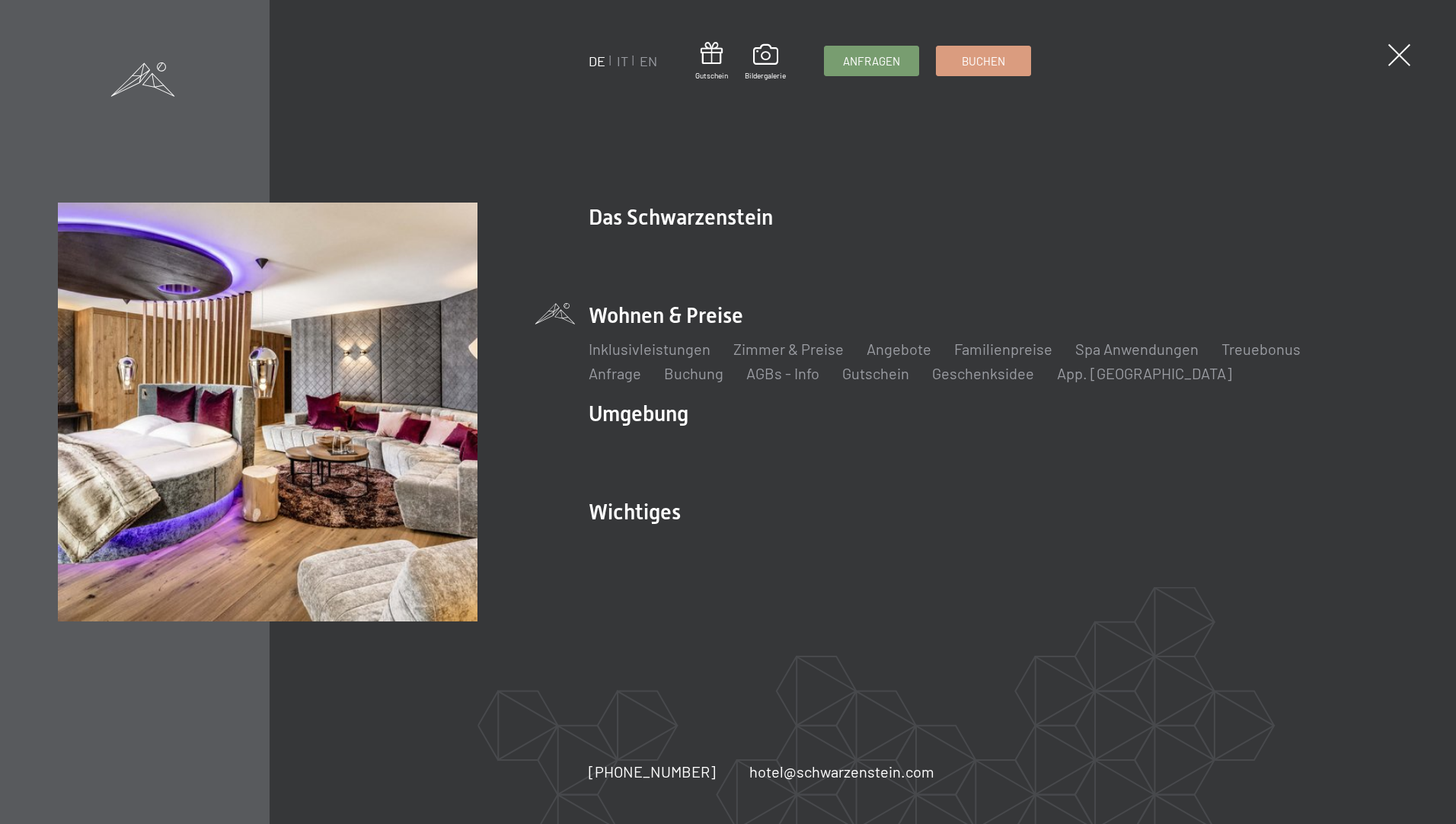
click at [701, 318] on li "Wohnen & Preise Inklusivleistungen Zimmer & Preise Liste Angebote Liste Familie…" at bounding box center [992, 342] width 809 height 83
click at [758, 348] on link "Zimmer & Preise" at bounding box center [788, 348] width 110 height 19
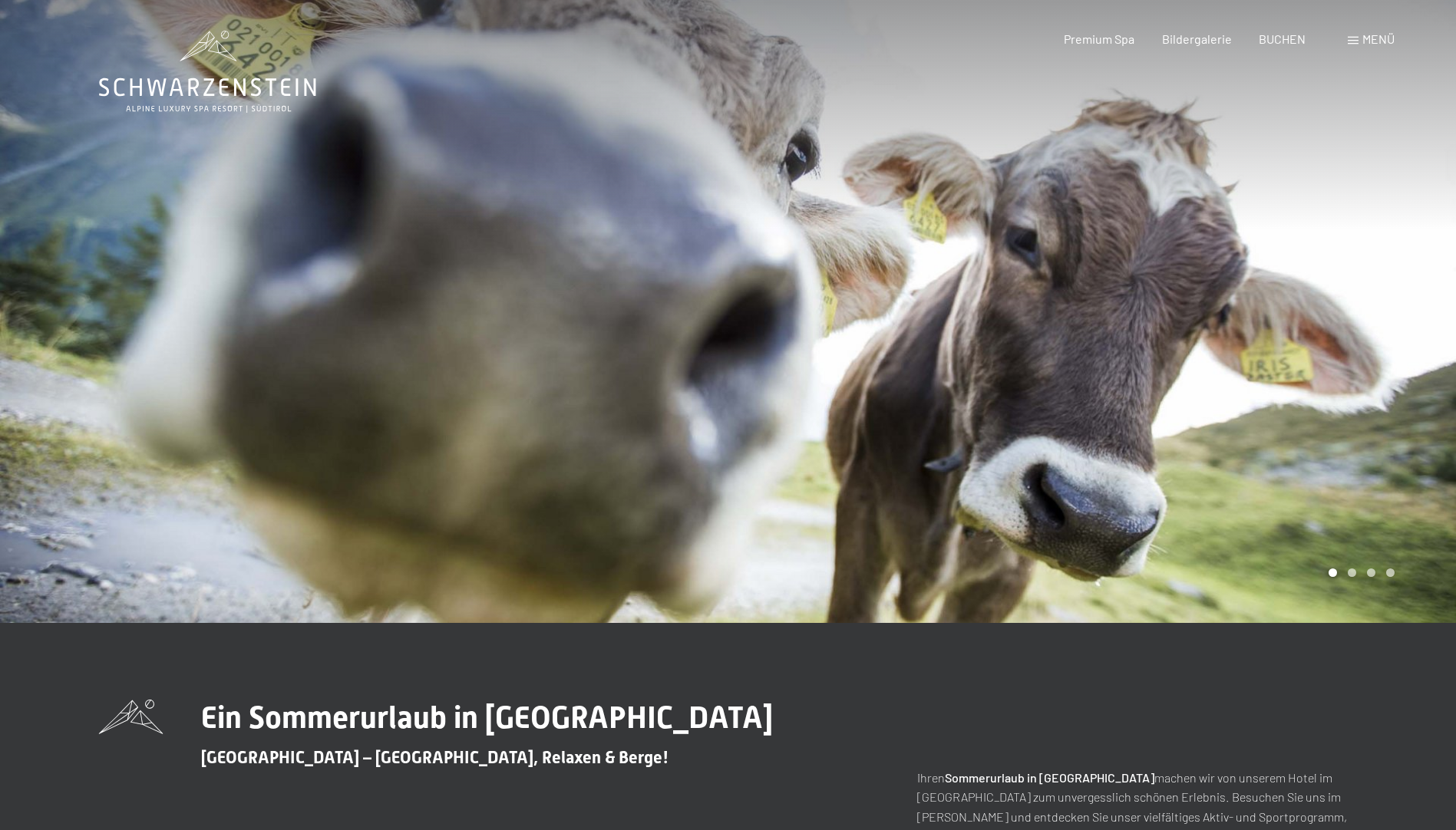
click at [1341, 334] on div at bounding box center [1092, 311] width 728 height 623
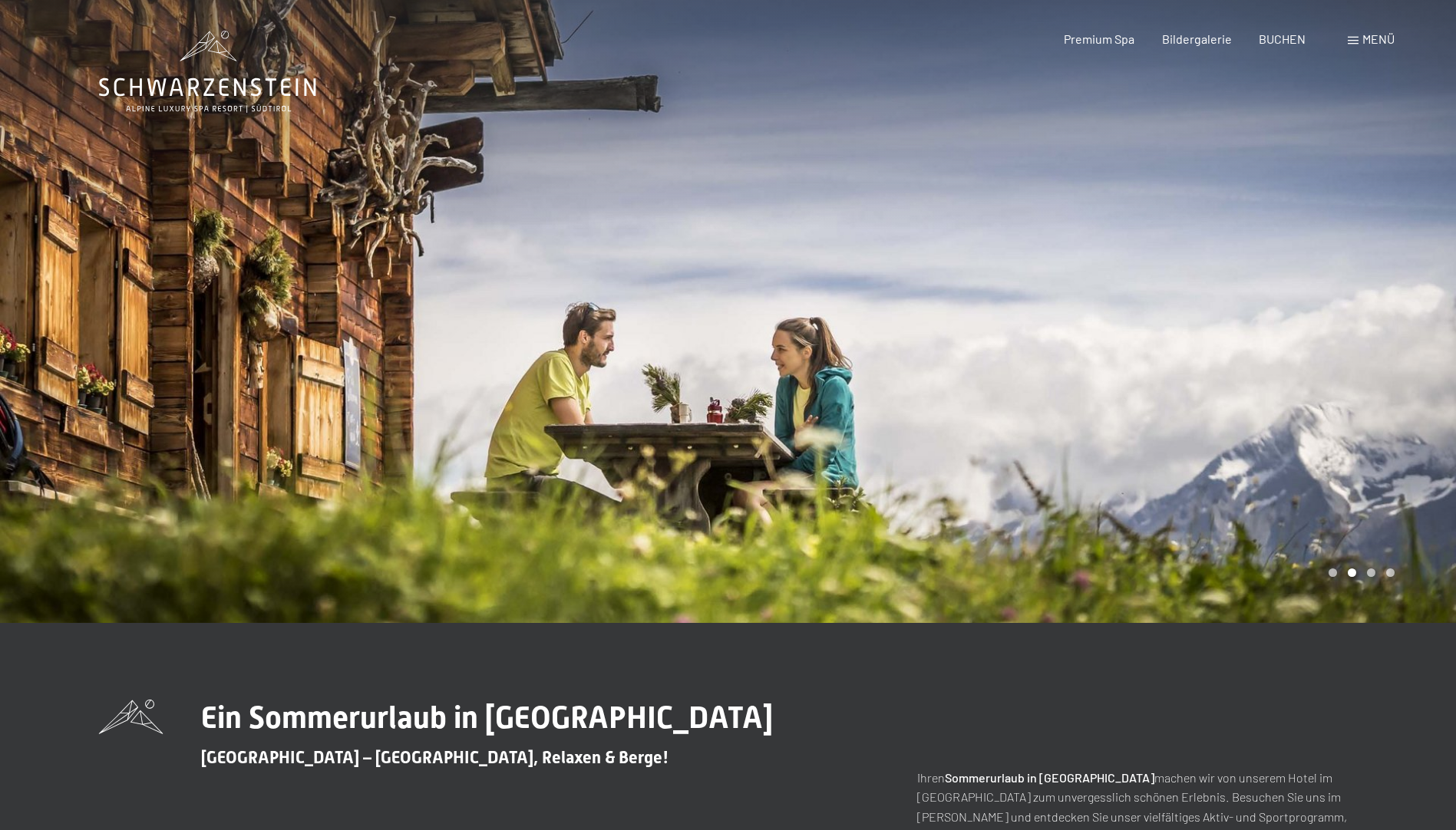
click at [1358, 308] on div at bounding box center [1092, 311] width 728 height 623
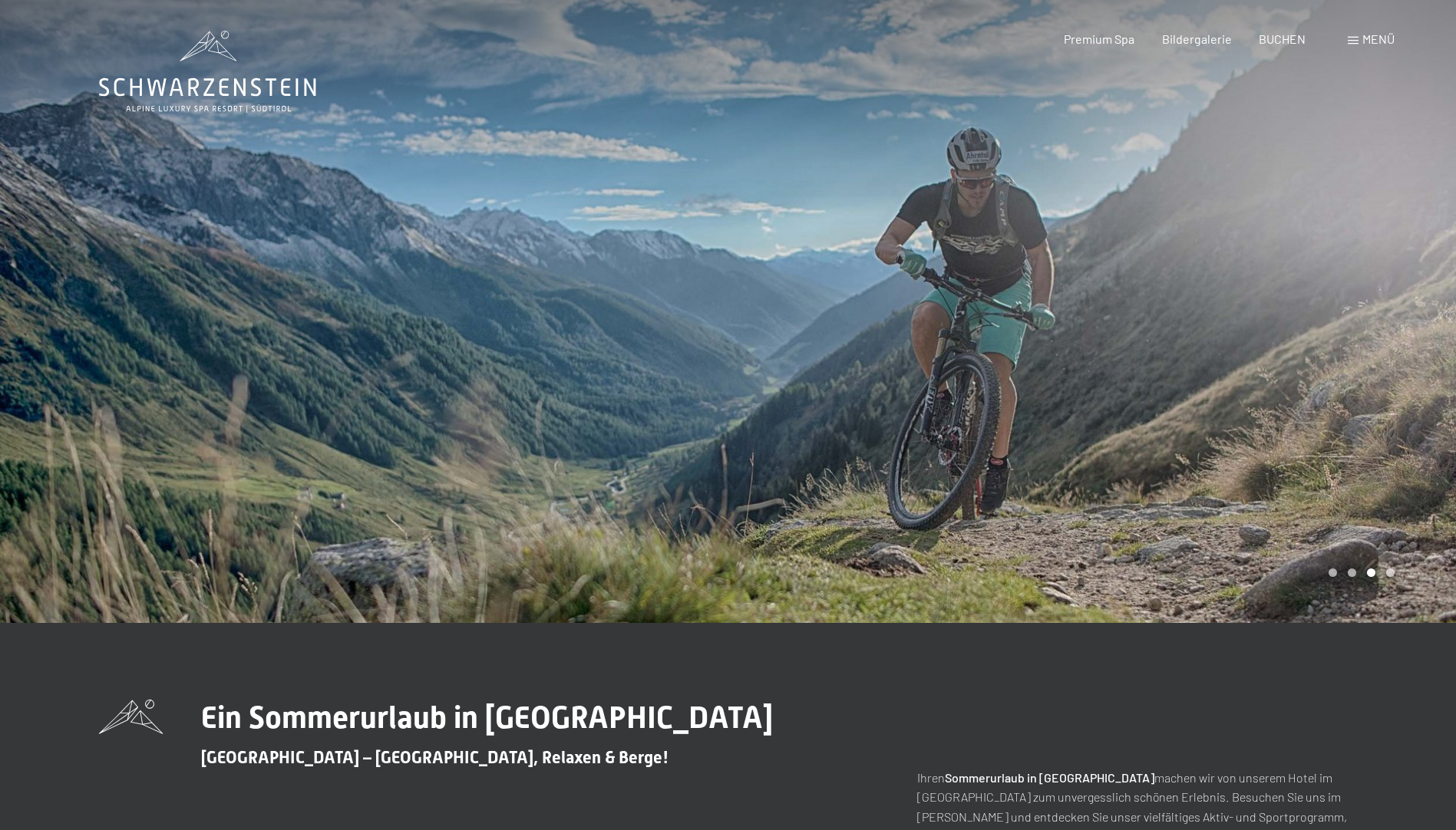
click at [1358, 308] on div at bounding box center [1092, 311] width 728 height 623
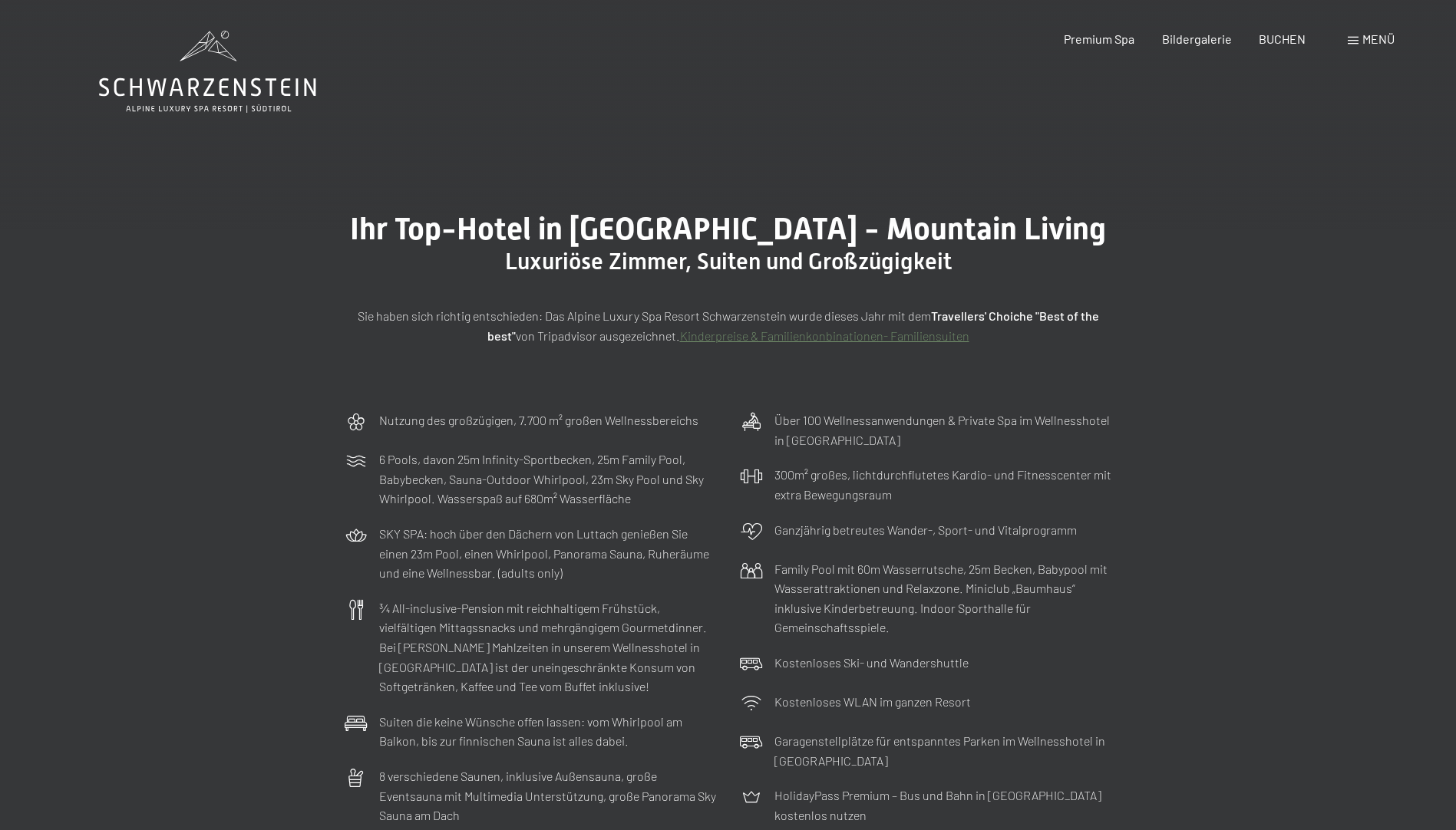
click at [1370, 43] on span "Menü" at bounding box center [1379, 38] width 32 height 14
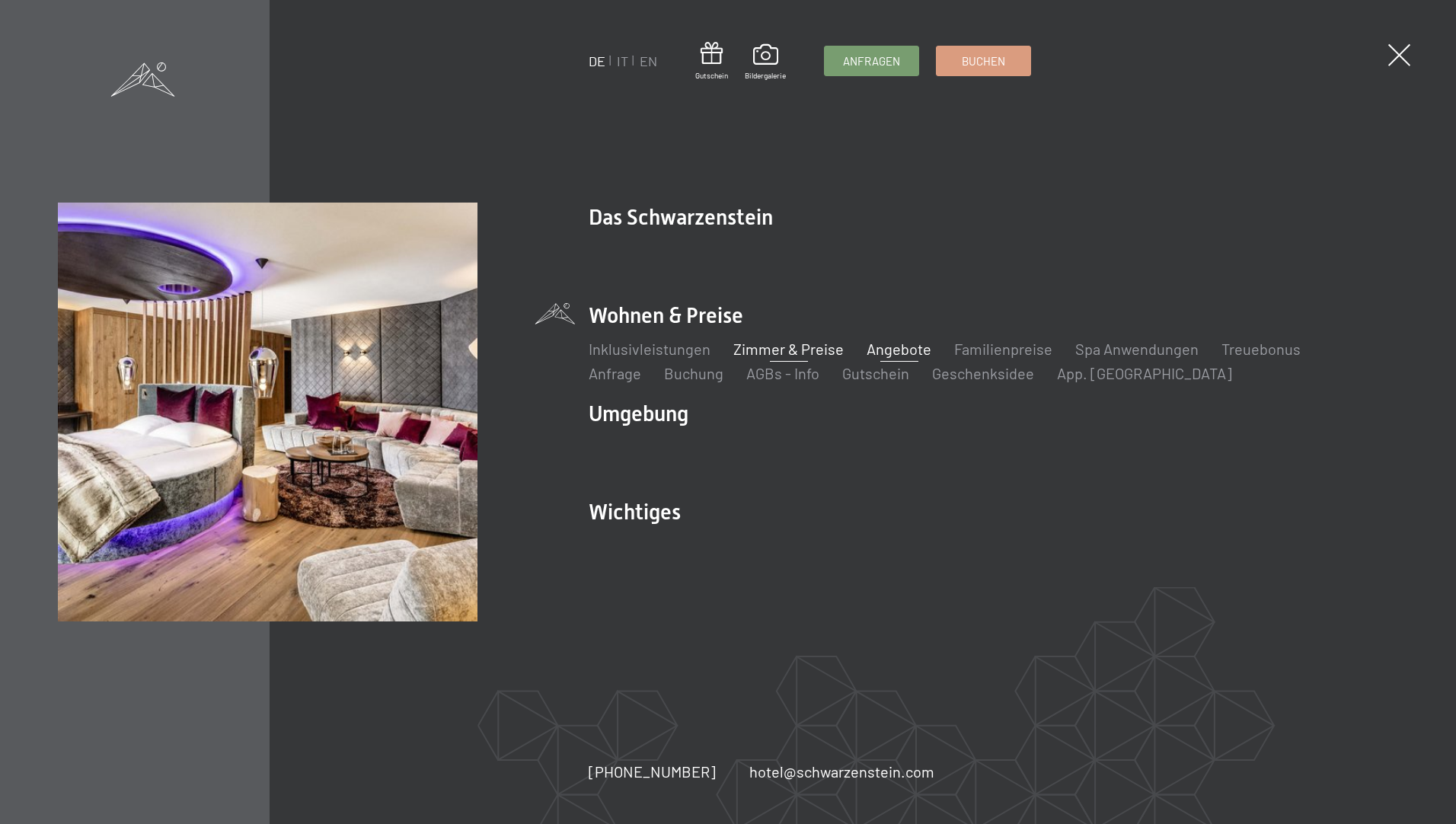
click at [906, 347] on link "Angebote" at bounding box center [899, 348] width 64 height 19
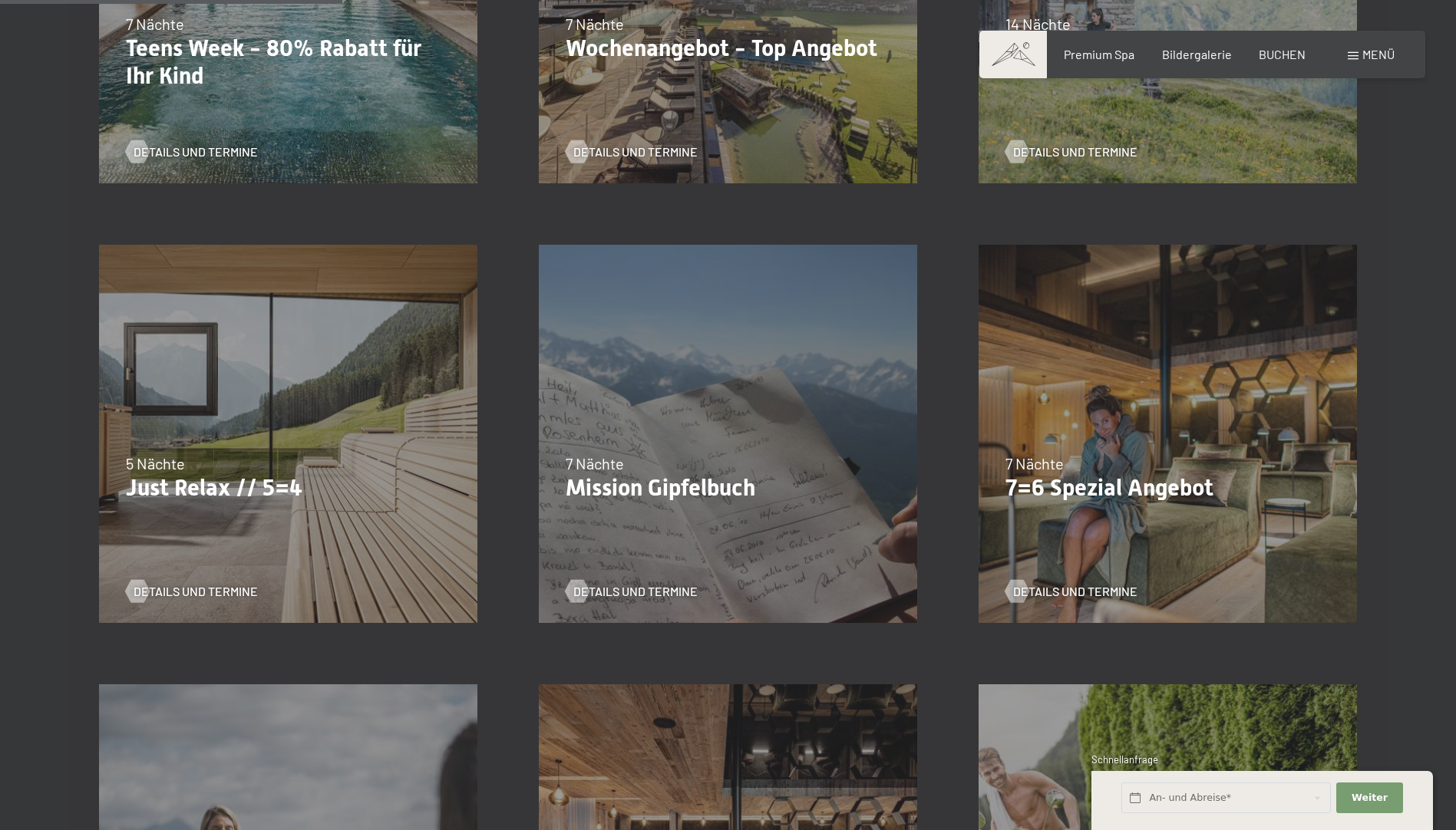
scroll to position [768, 0]
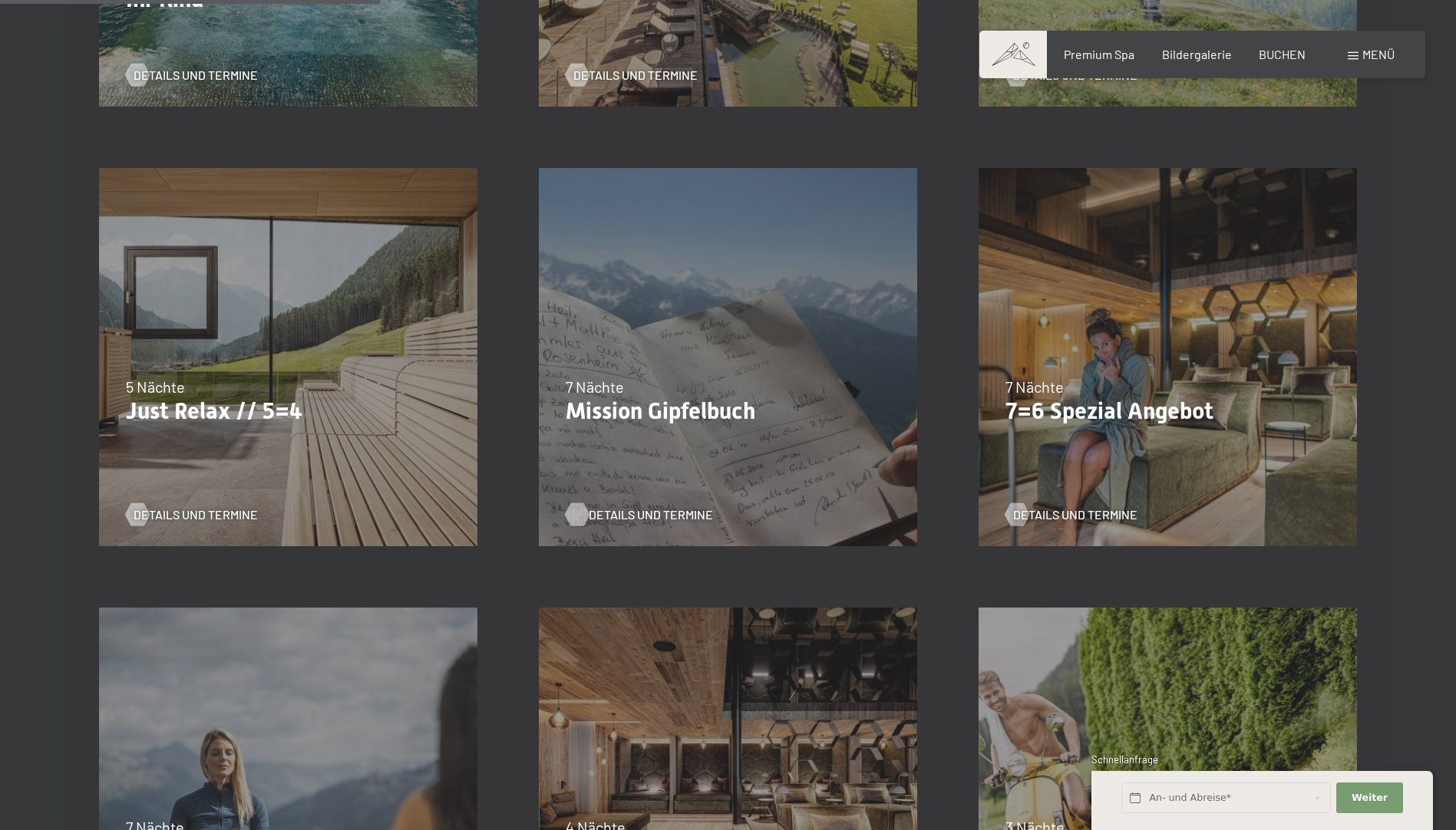
click at [629, 509] on span "Details und Termine" at bounding box center [651, 515] width 124 height 17
click at [1081, 507] on span "Details und Termine" at bounding box center [1091, 515] width 124 height 17
